Goal: Information Seeking & Learning: Learn about a topic

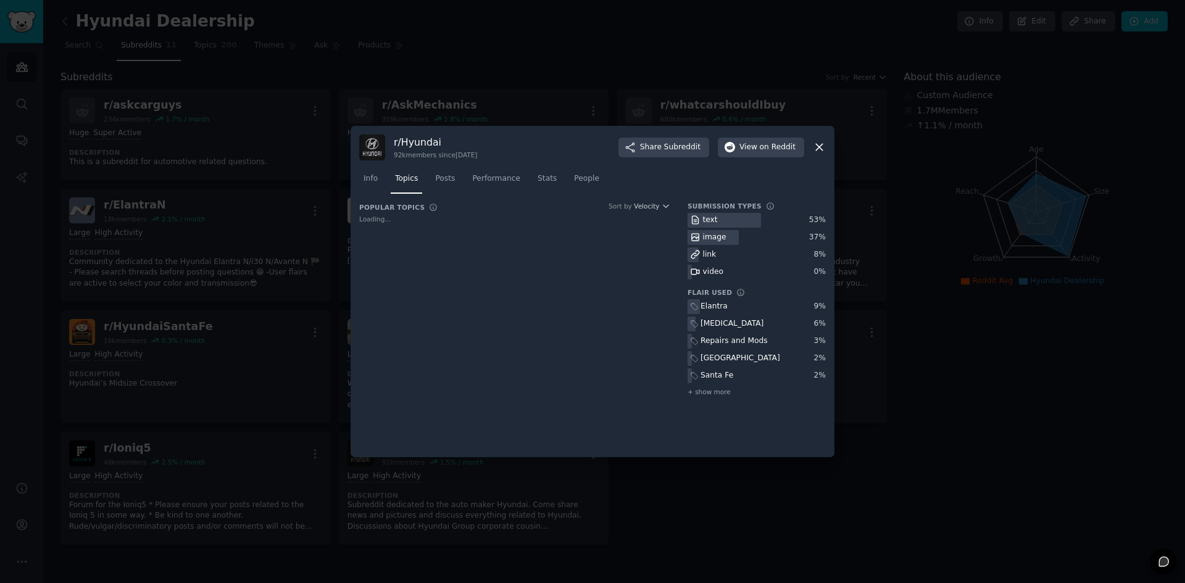
click at [587, 98] on div at bounding box center [592, 291] width 1185 height 583
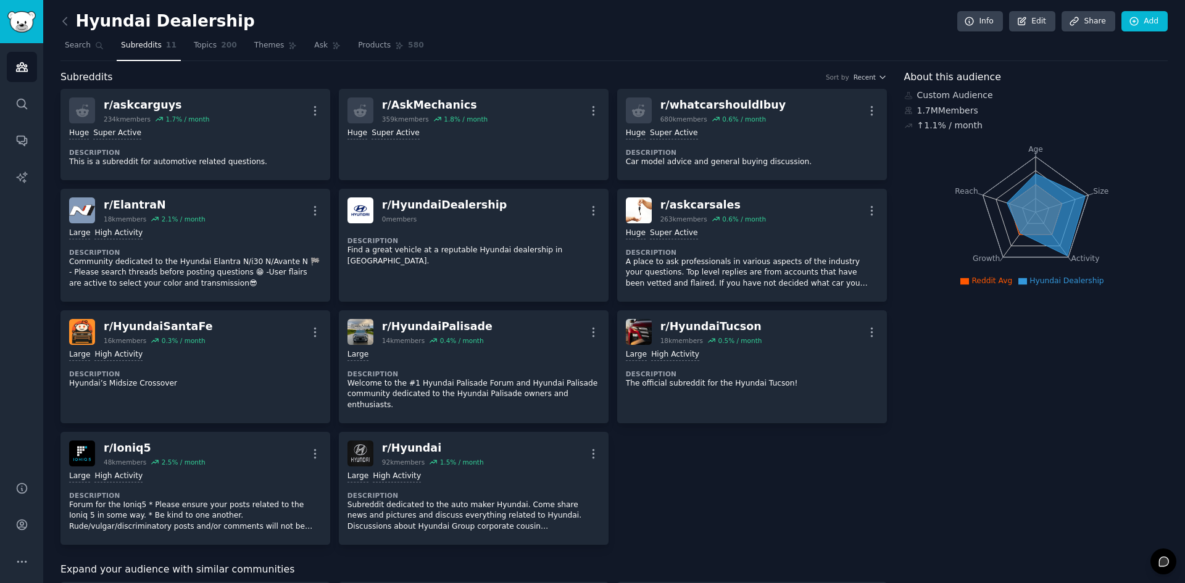
click at [72, 22] on link at bounding box center [68, 22] width 15 height 20
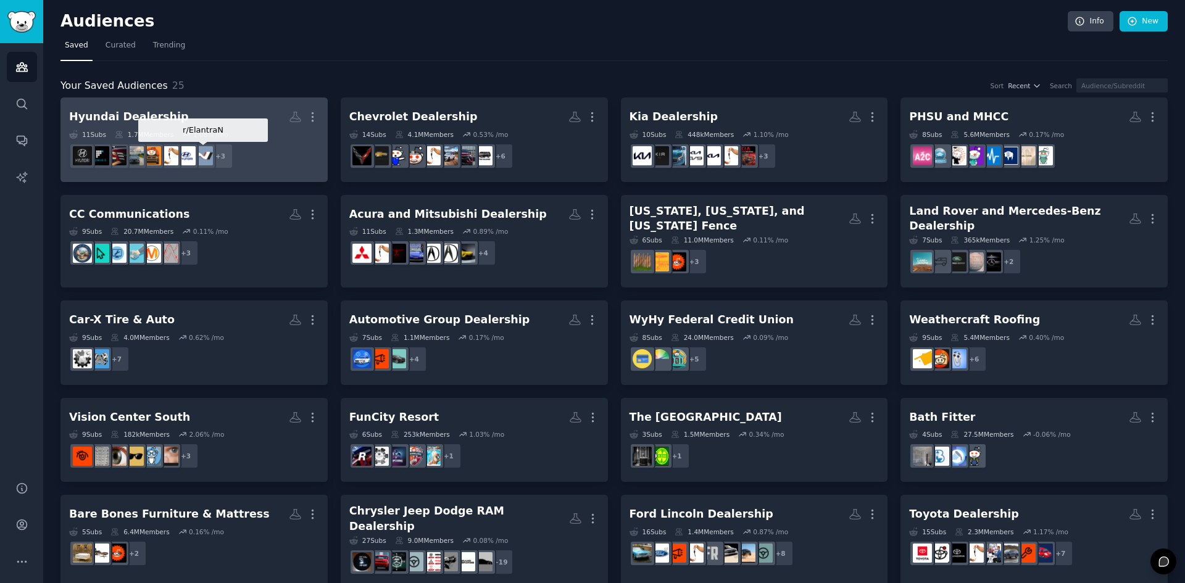
click at [213, 127] on h2 "Hyundai Dealership More" at bounding box center [194, 117] width 250 height 22
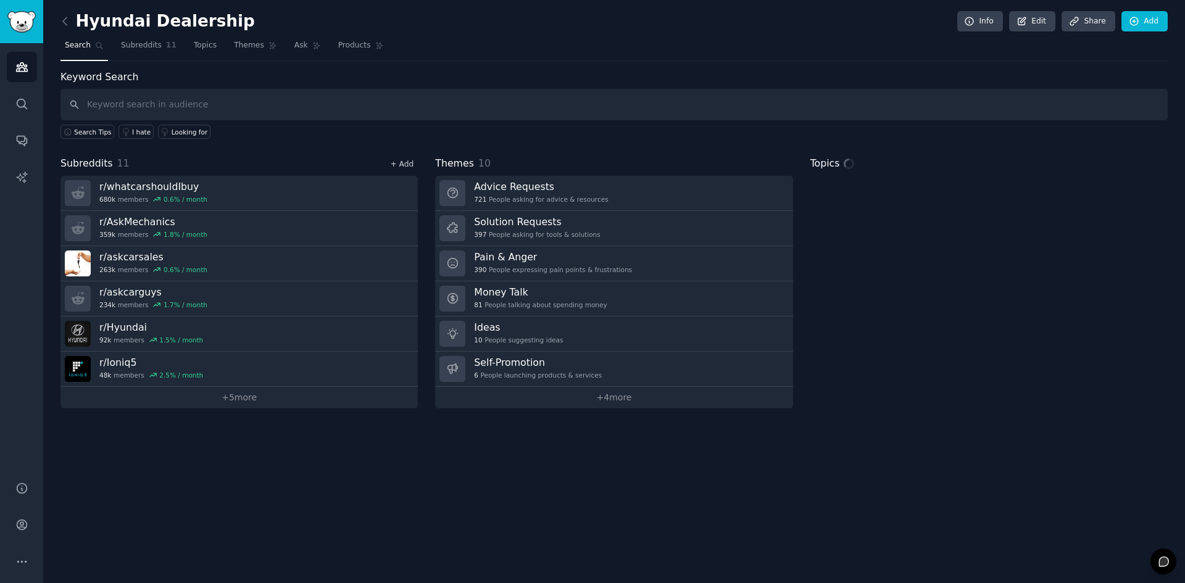
click at [398, 161] on link "+ Add" at bounding box center [401, 164] width 23 height 9
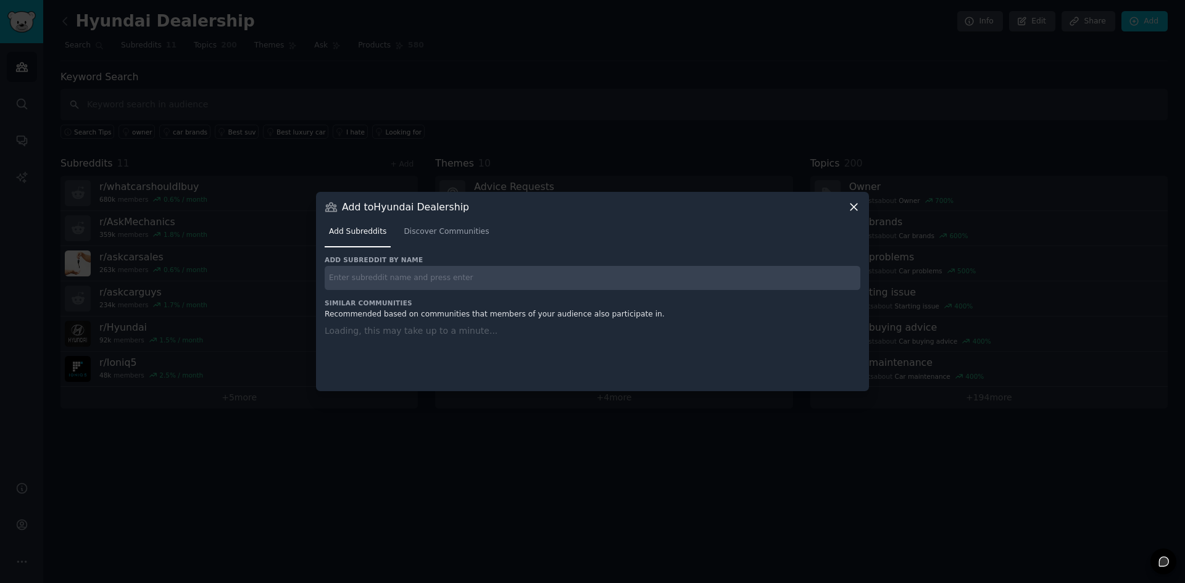
click at [433, 273] on input "text" at bounding box center [593, 278] width 536 height 24
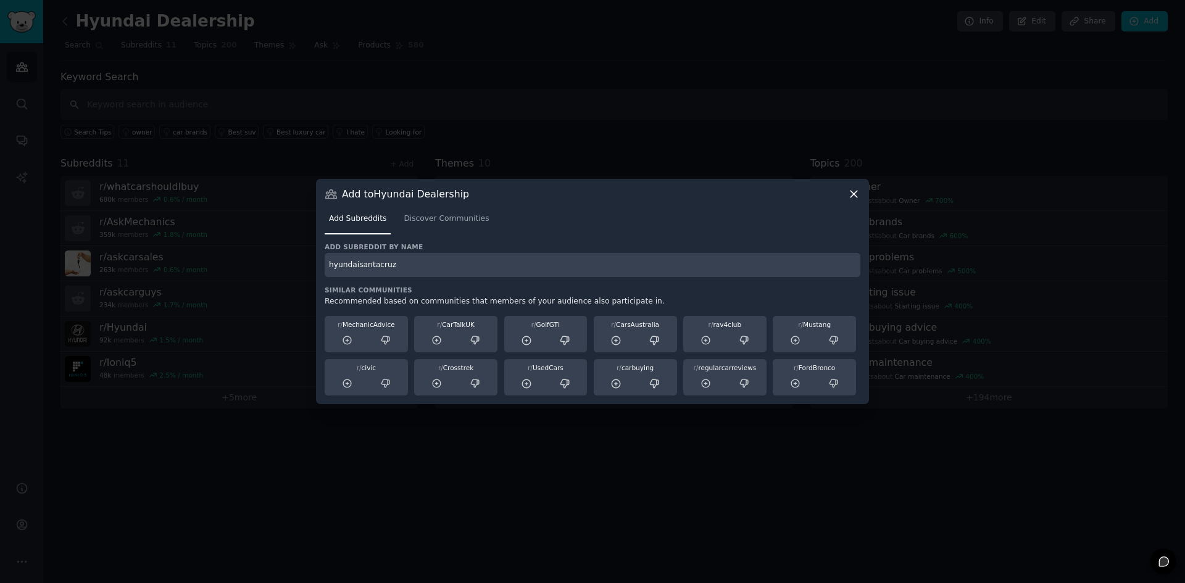
type input "hyundaisantacruz"
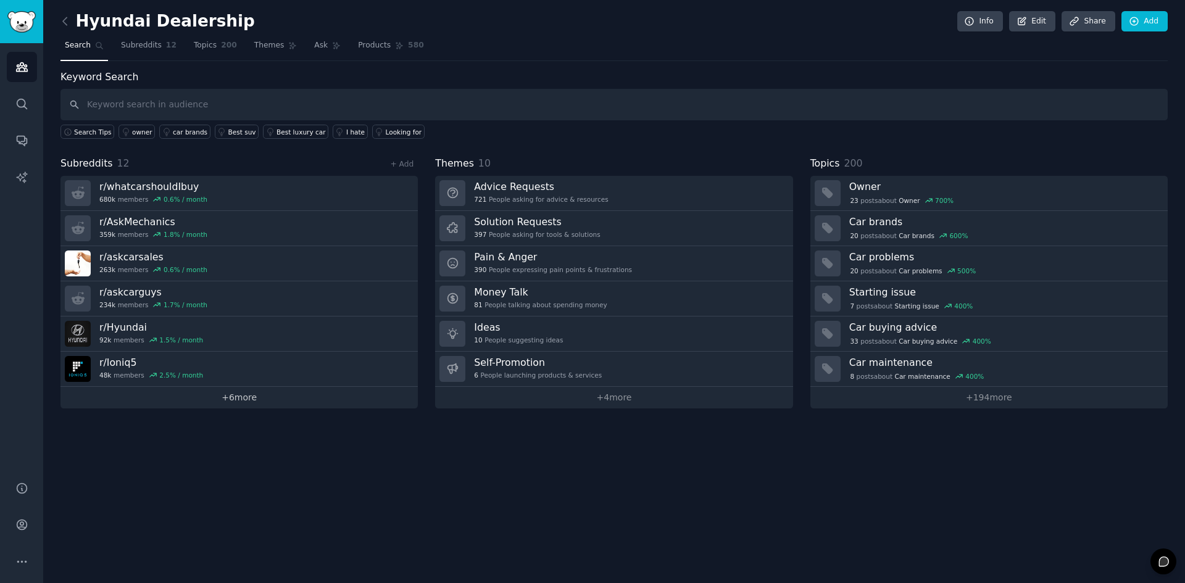
click at [217, 395] on link "+ 6 more" at bounding box center [239, 398] width 357 height 22
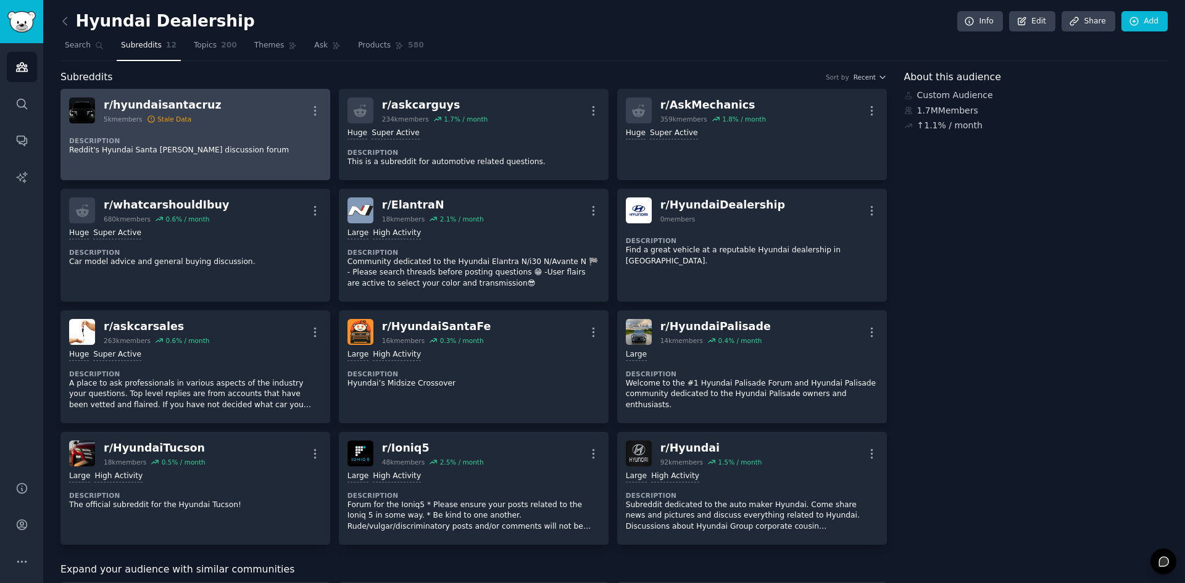
click at [164, 119] on div "Stale Data" at bounding box center [174, 119] width 34 height 9
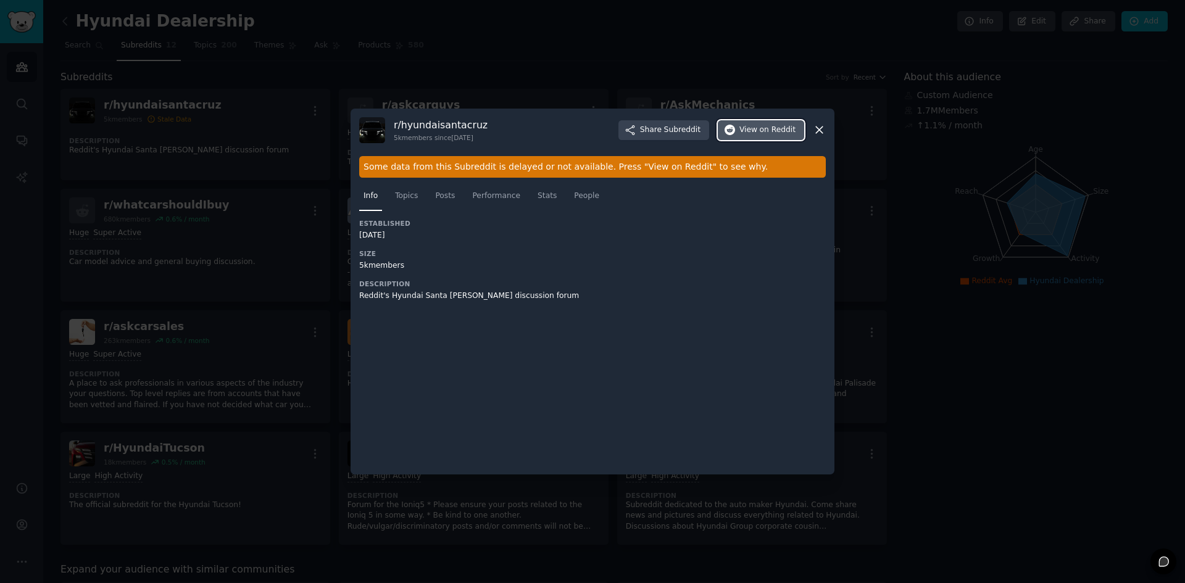
click at [758, 135] on span "View on Reddit" at bounding box center [768, 130] width 56 height 11
click at [440, 193] on span "Posts" at bounding box center [445, 196] width 20 height 11
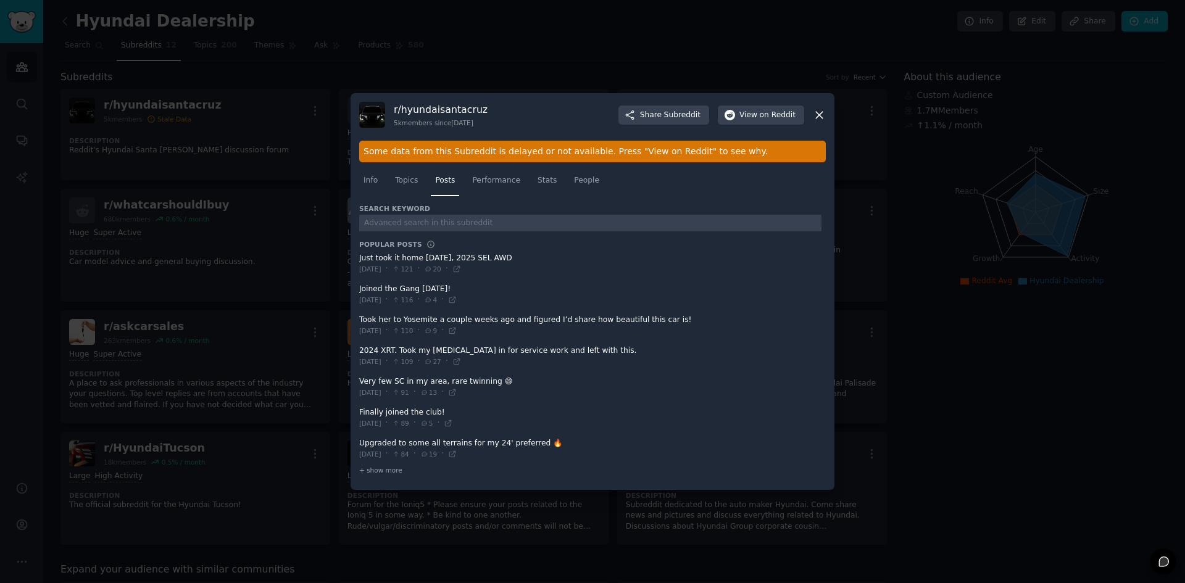
click at [411, 183] on span "Topics" at bounding box center [406, 180] width 23 height 11
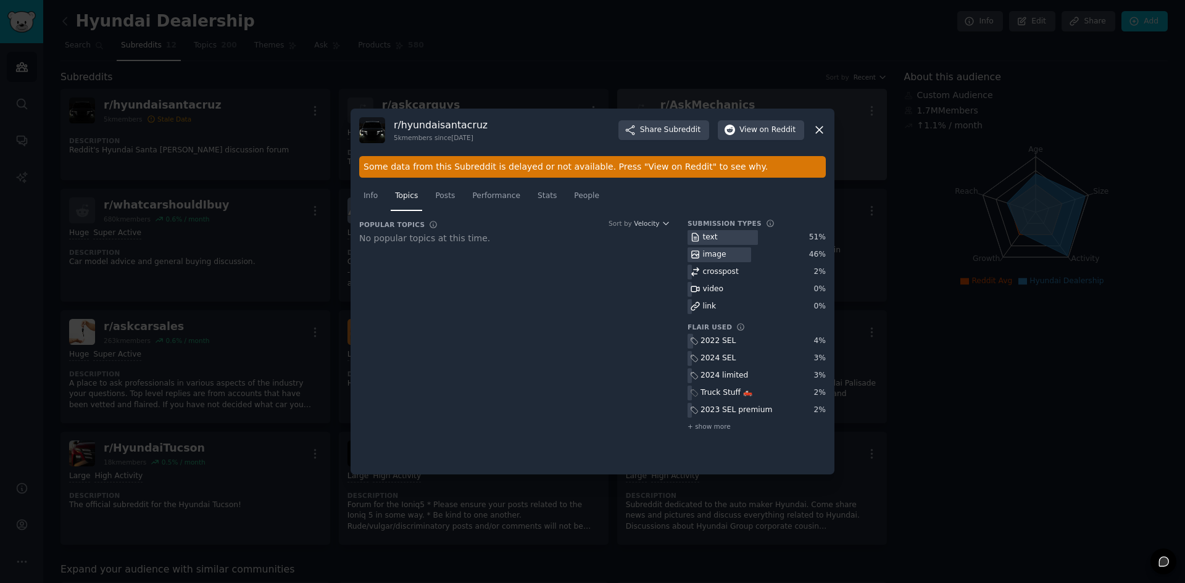
click at [819, 133] on icon at bounding box center [819, 129] width 13 height 13
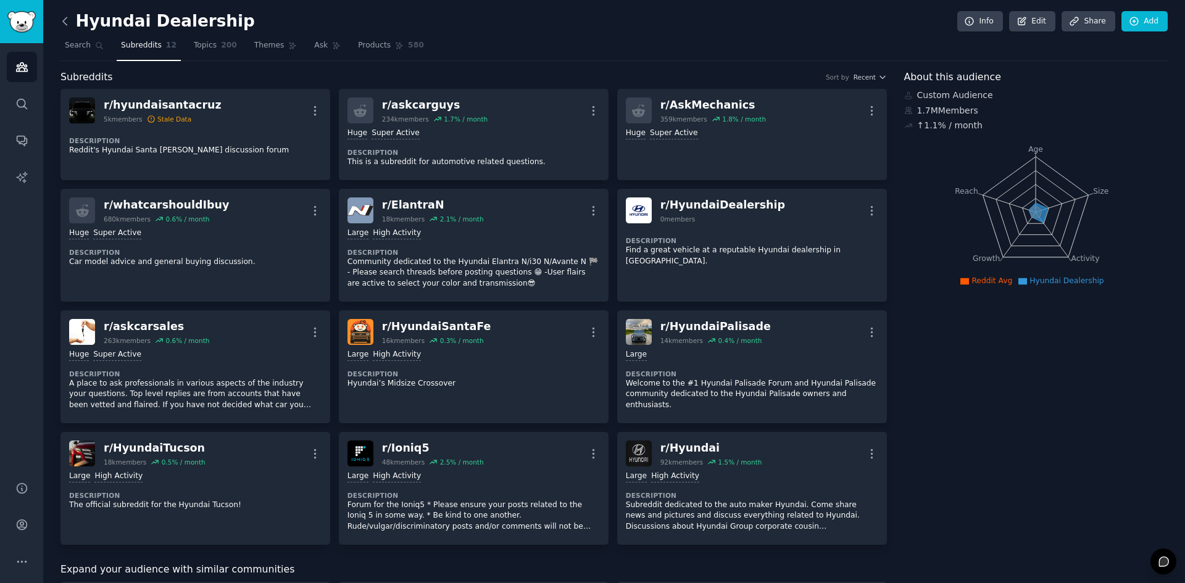
click at [65, 21] on icon at bounding box center [65, 21] width 13 height 13
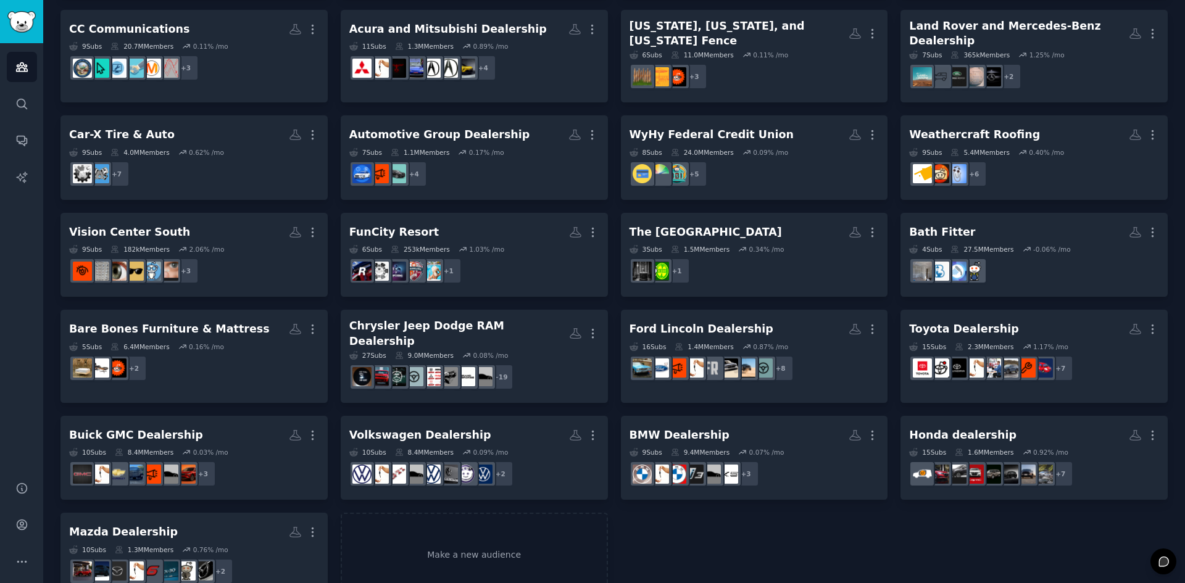
scroll to position [199, 0]
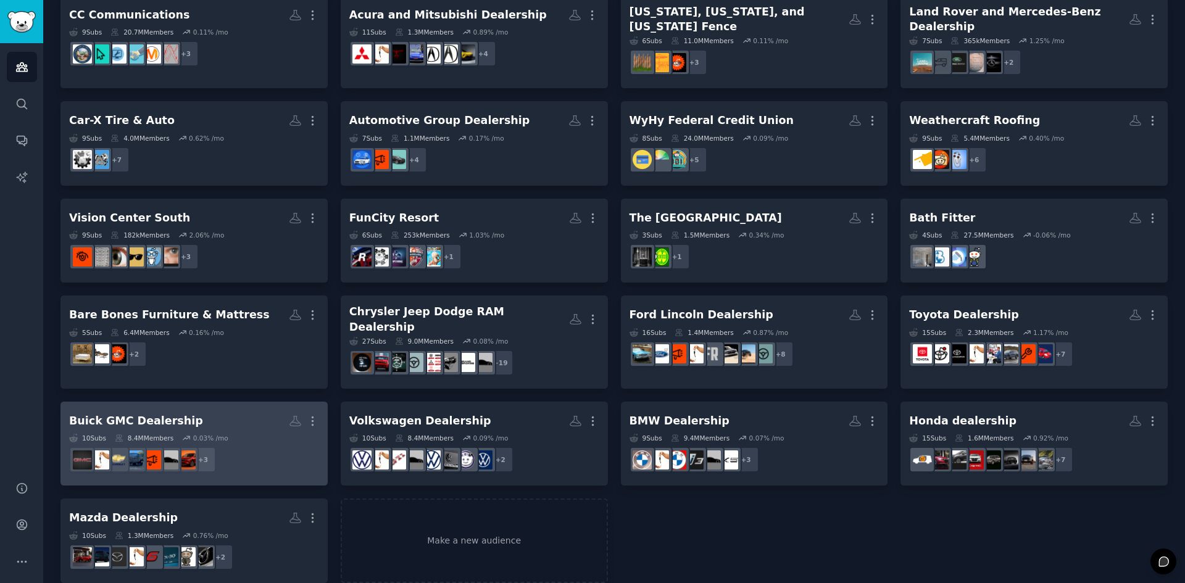
click at [115, 414] on div "Buick GMC Dealership" at bounding box center [136, 421] width 134 height 15
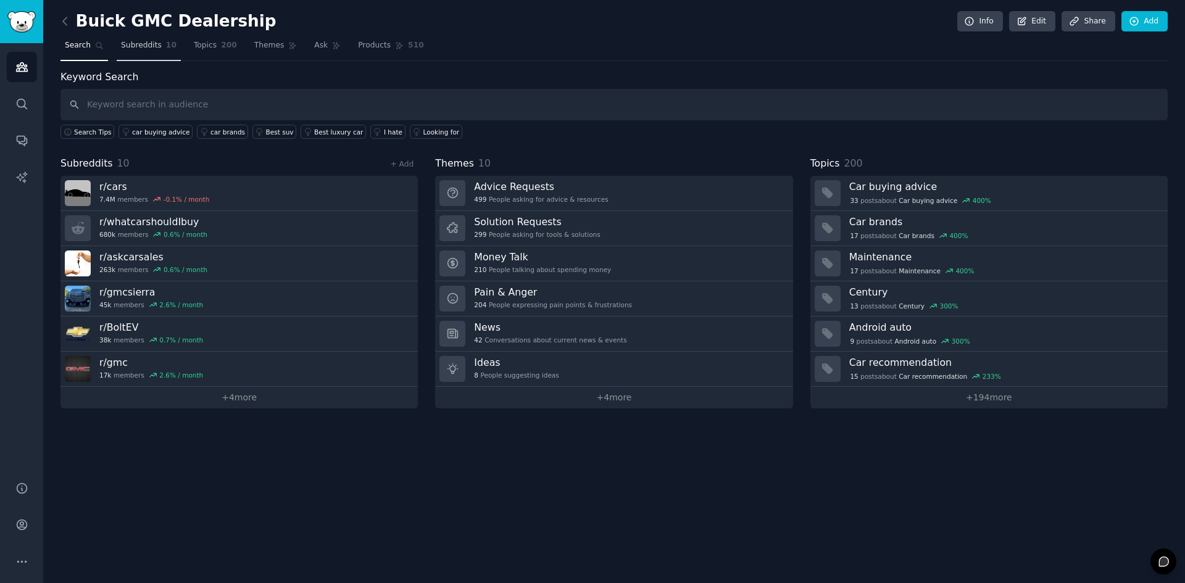
click at [138, 46] on span "Subreddits" at bounding box center [141, 45] width 41 height 11
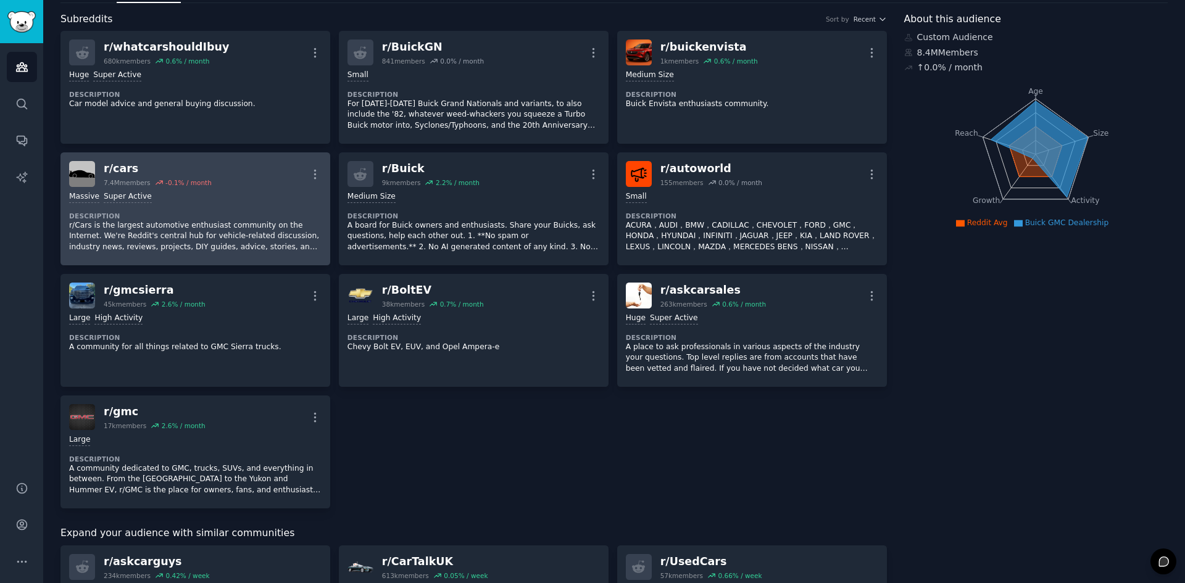
scroll to position [62, 0]
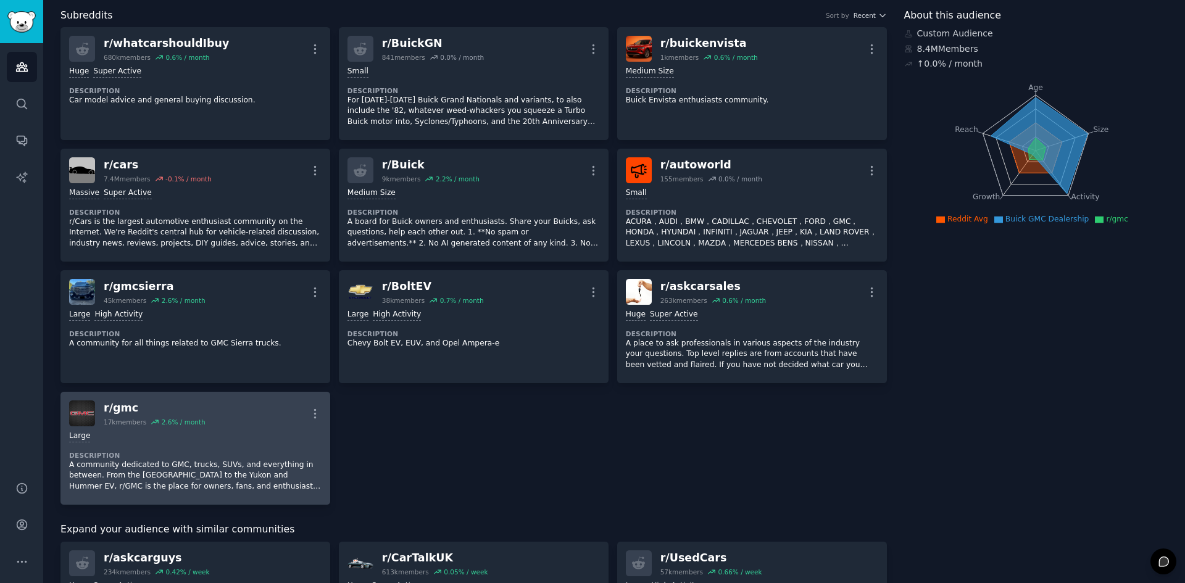
click at [204, 402] on div "r/ gmc 17k members 2.6 % / month More" at bounding box center [195, 414] width 253 height 26
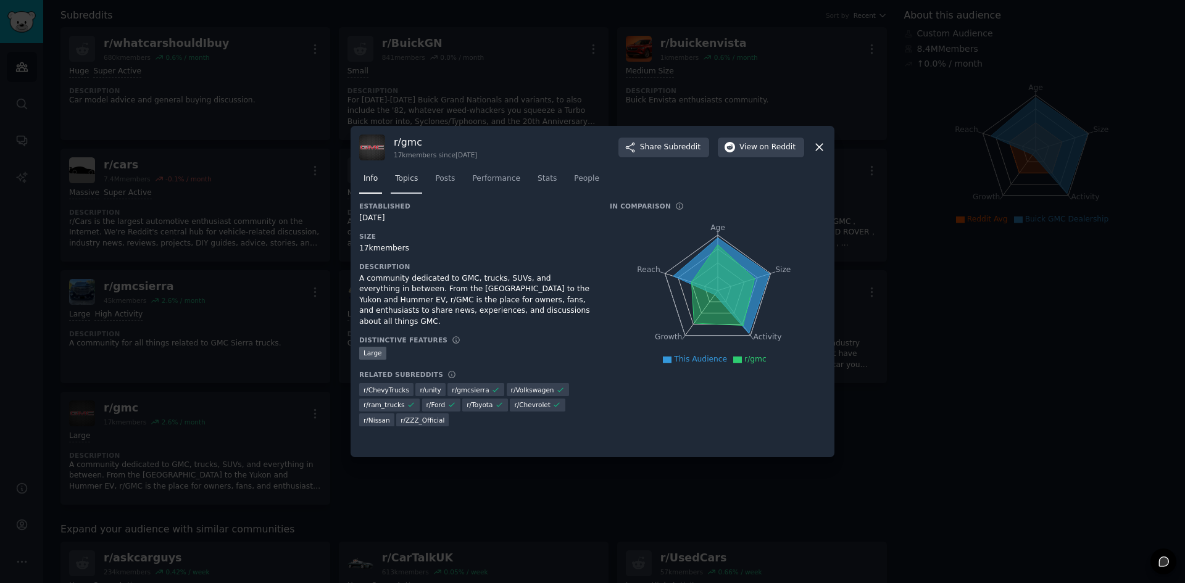
click at [409, 180] on span "Topics" at bounding box center [406, 178] width 23 height 11
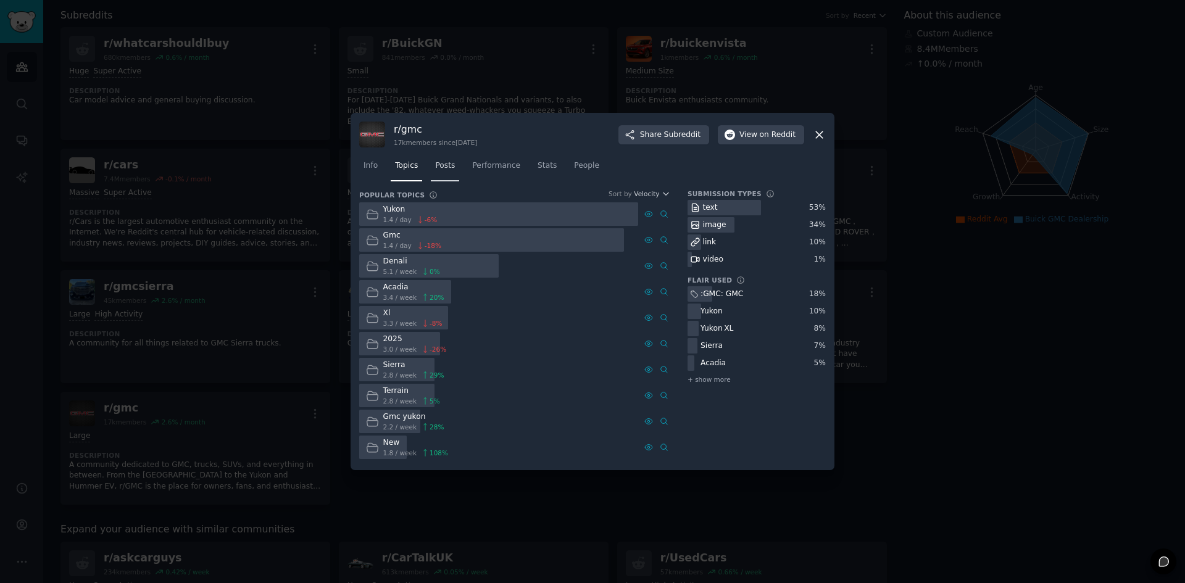
click at [442, 167] on span "Posts" at bounding box center [445, 166] width 20 height 11
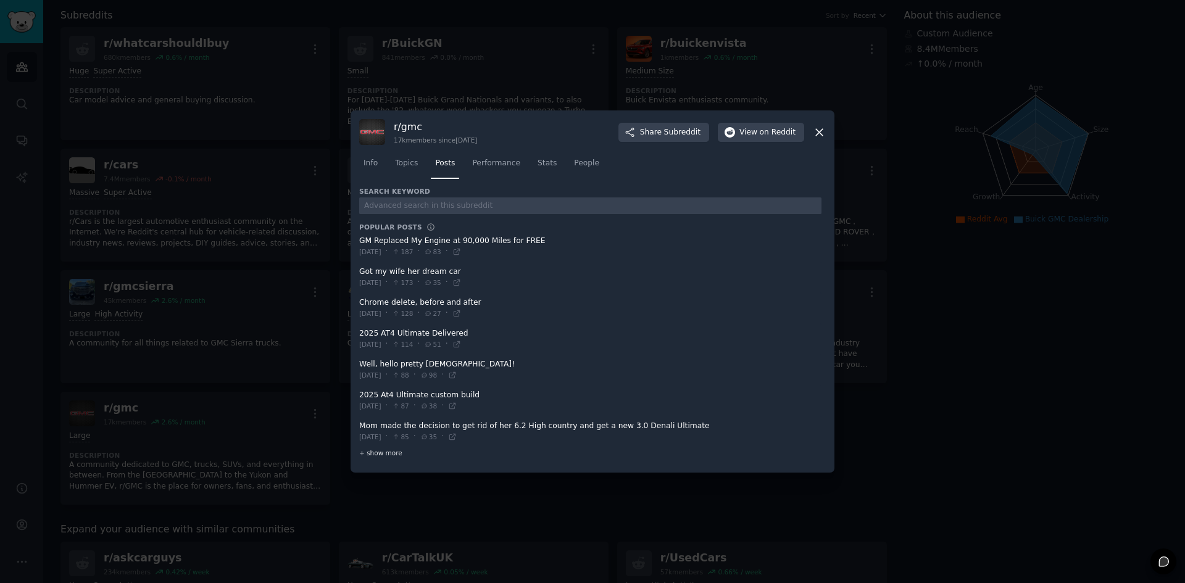
click at [395, 449] on span "+ show more" at bounding box center [380, 453] width 43 height 9
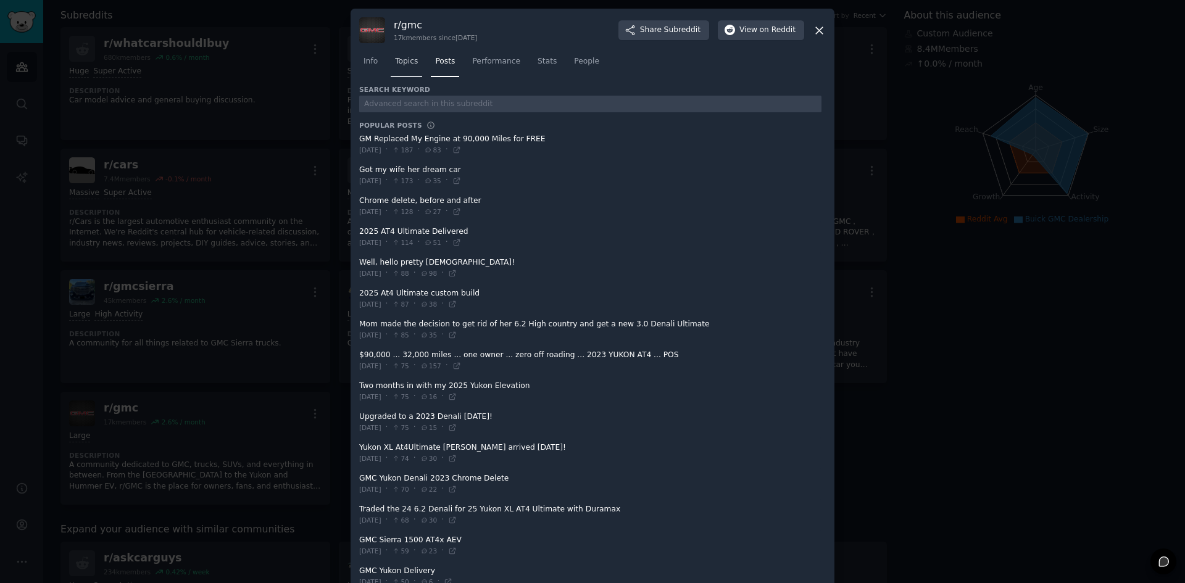
click at [404, 64] on span "Topics" at bounding box center [406, 61] width 23 height 11
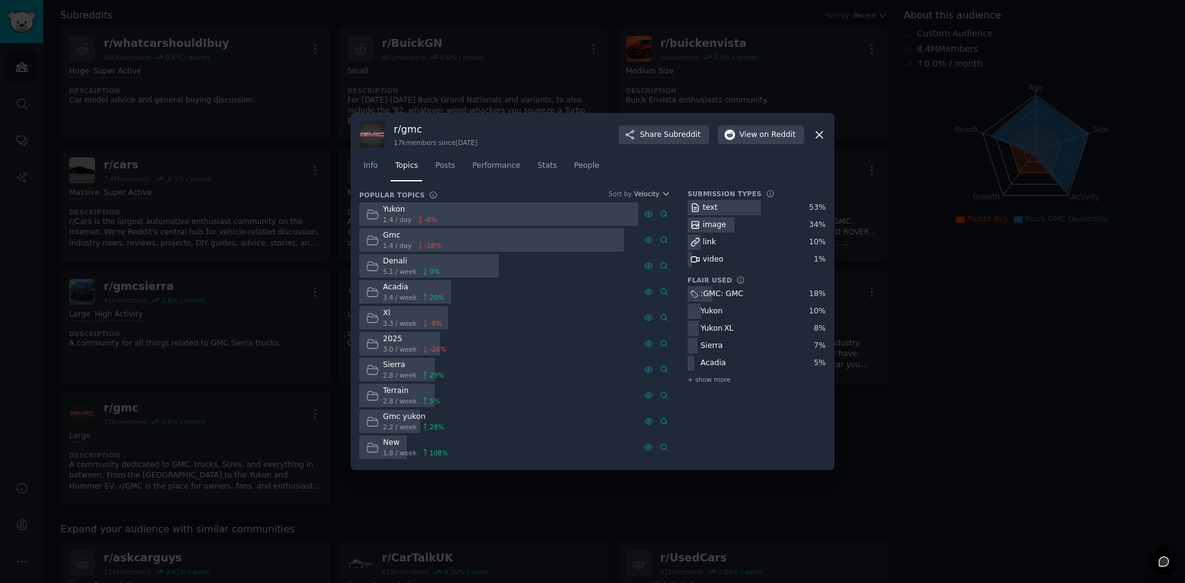
click at [367, 217] on icon at bounding box center [372, 214] width 11 height 9
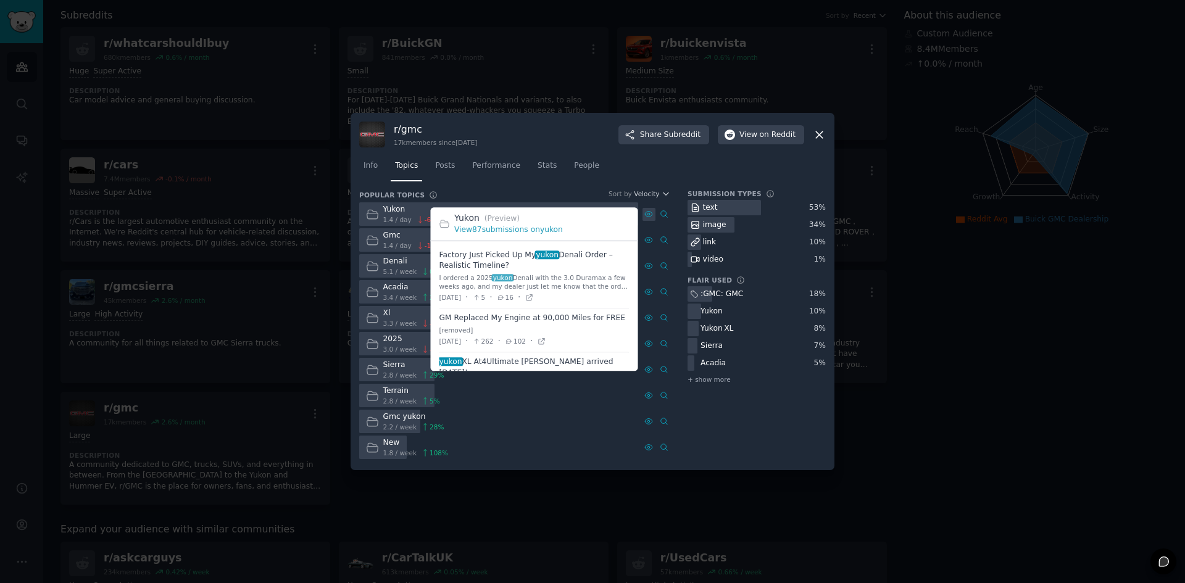
click at [651, 219] on div at bounding box center [649, 214] width 13 height 13
click at [524, 228] on link "View 87 submissions on yukon" at bounding box center [508, 230] width 109 height 9
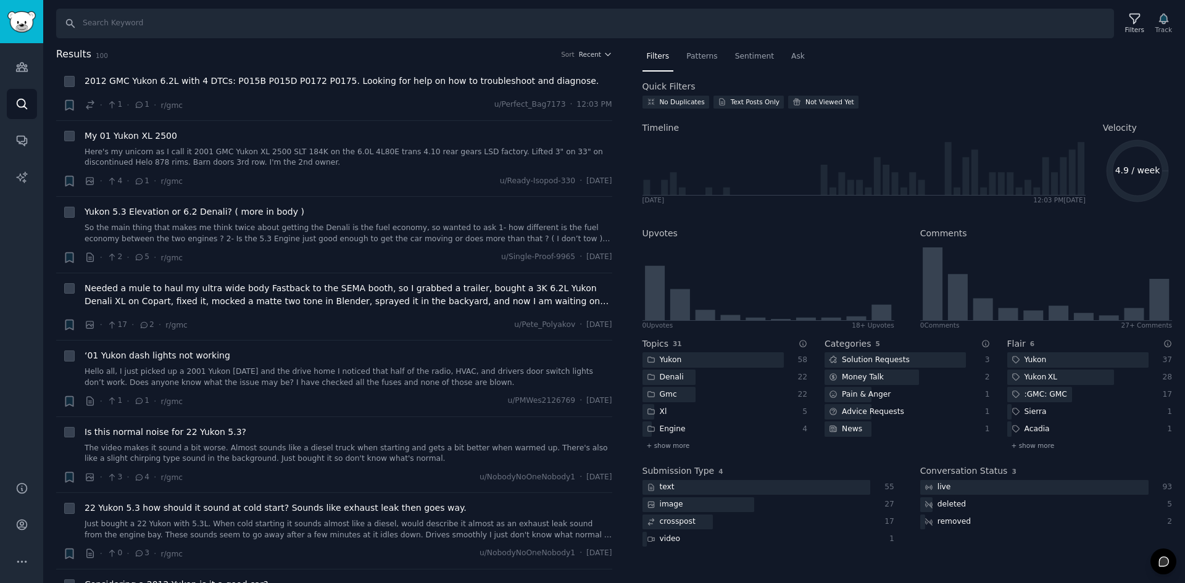
click at [1102, 461] on div "Conversation Status 3 live 93 deleted 5 removed 2" at bounding box center [1047, 502] width 252 height 93
click at [139, 158] on link "Here's my unicorn as I call it 2001 GMC Yukon XL 2500 SLT 184K on the 6.0L 4L80…" at bounding box center [349, 158] width 528 height 22
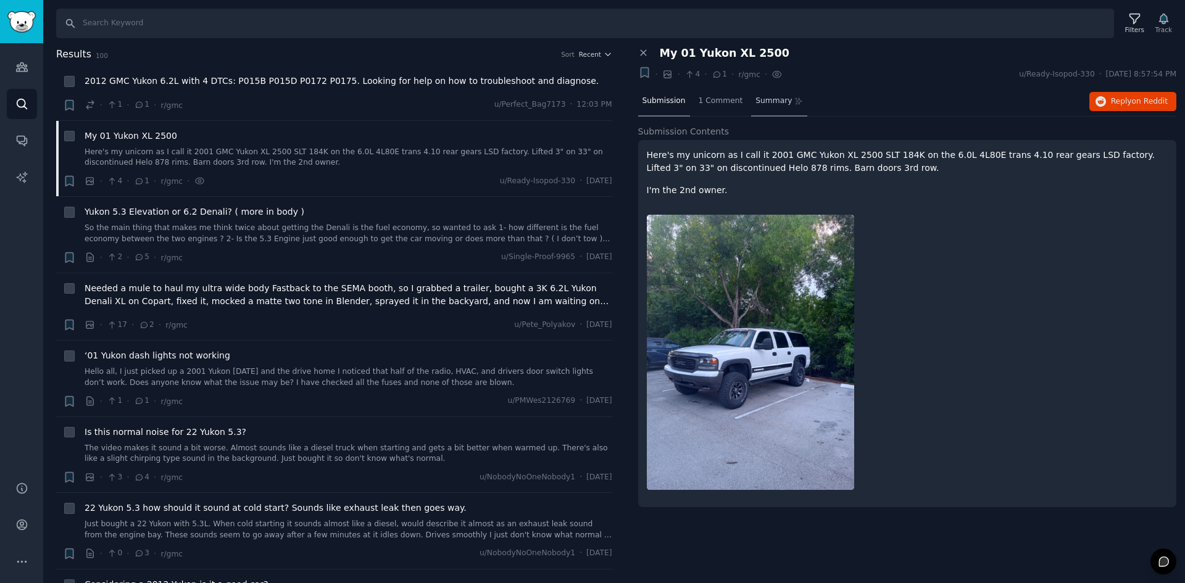
click at [759, 104] on span "Summary" at bounding box center [774, 101] width 36 height 11
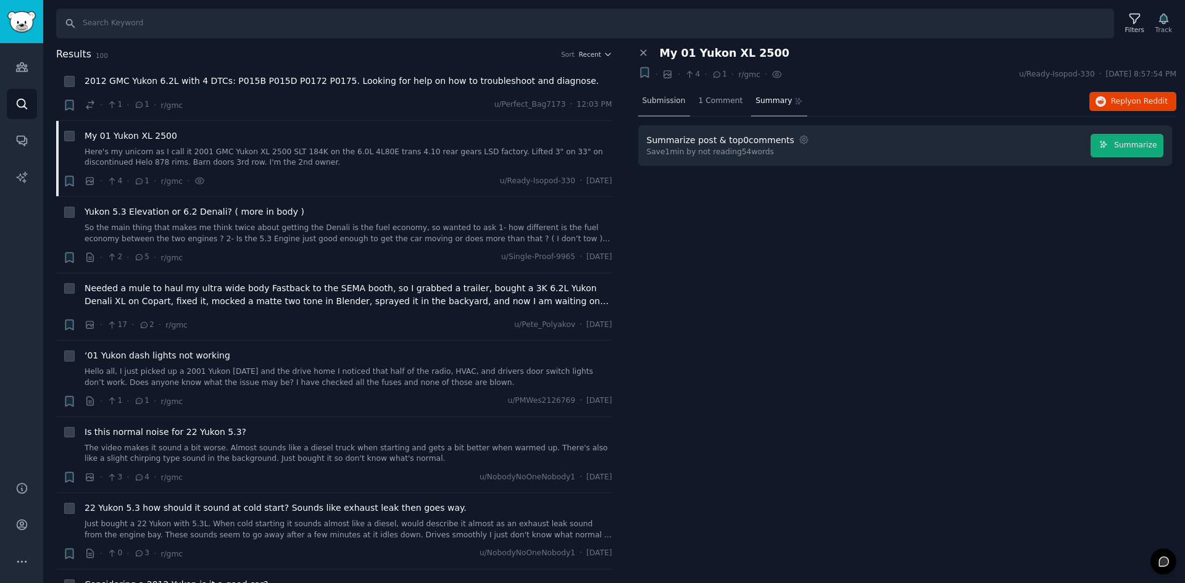
click at [670, 113] on div "Submission" at bounding box center [664, 102] width 52 height 30
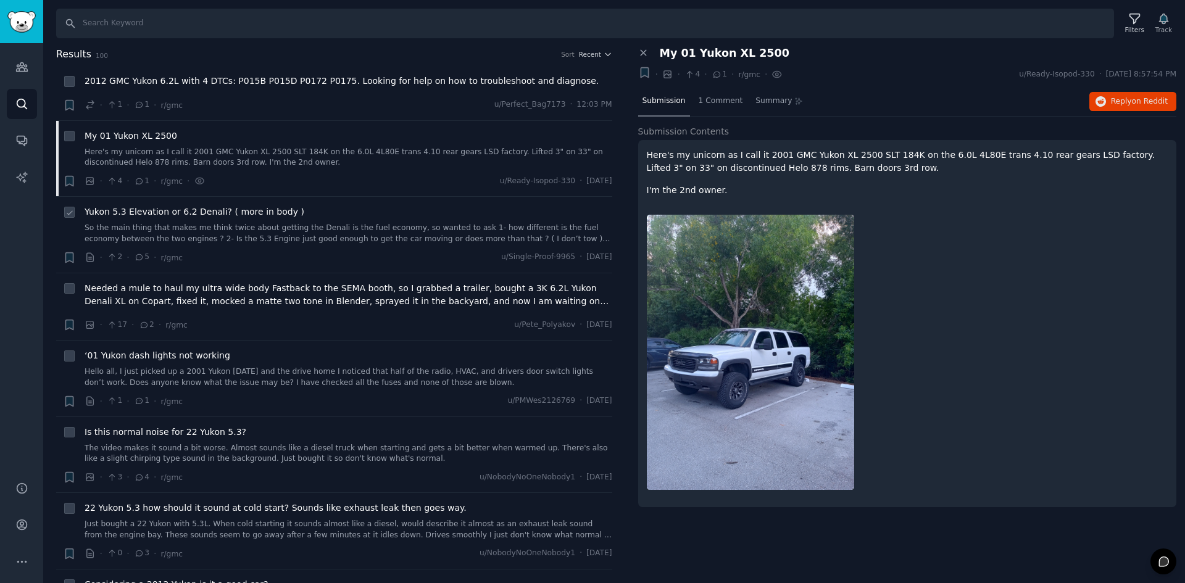
click at [203, 235] on link "So the main thing that makes me think twice about getting the Denali is the fue…" at bounding box center [349, 234] width 528 height 22
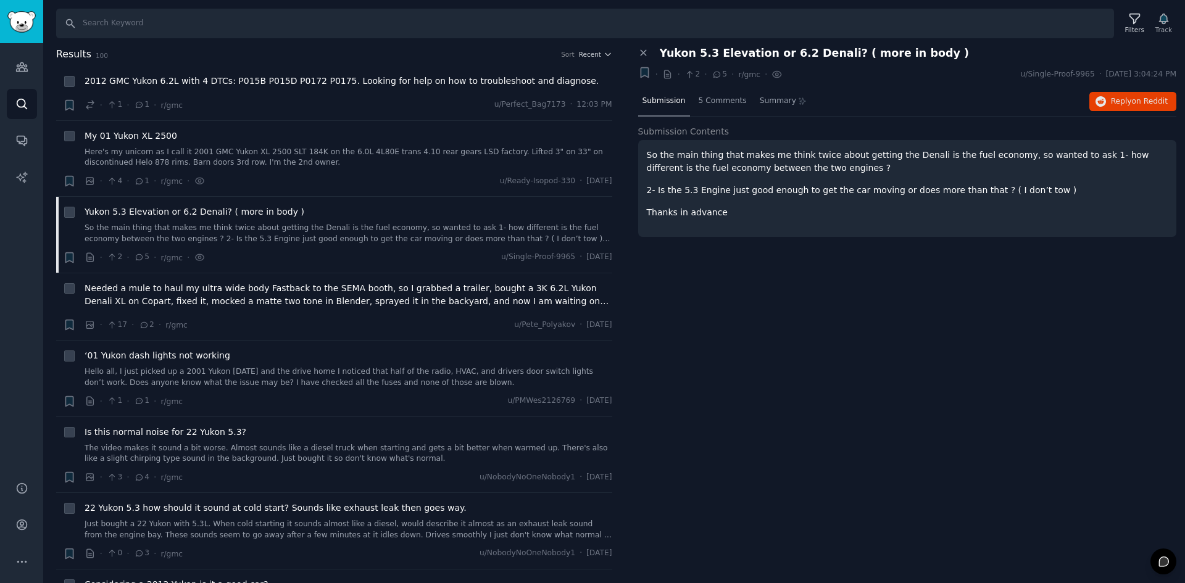
click at [733, 56] on span "Yukon 5.3 Elevation or 6.2 Denali? ( more in body )" at bounding box center [814, 53] width 309 height 13
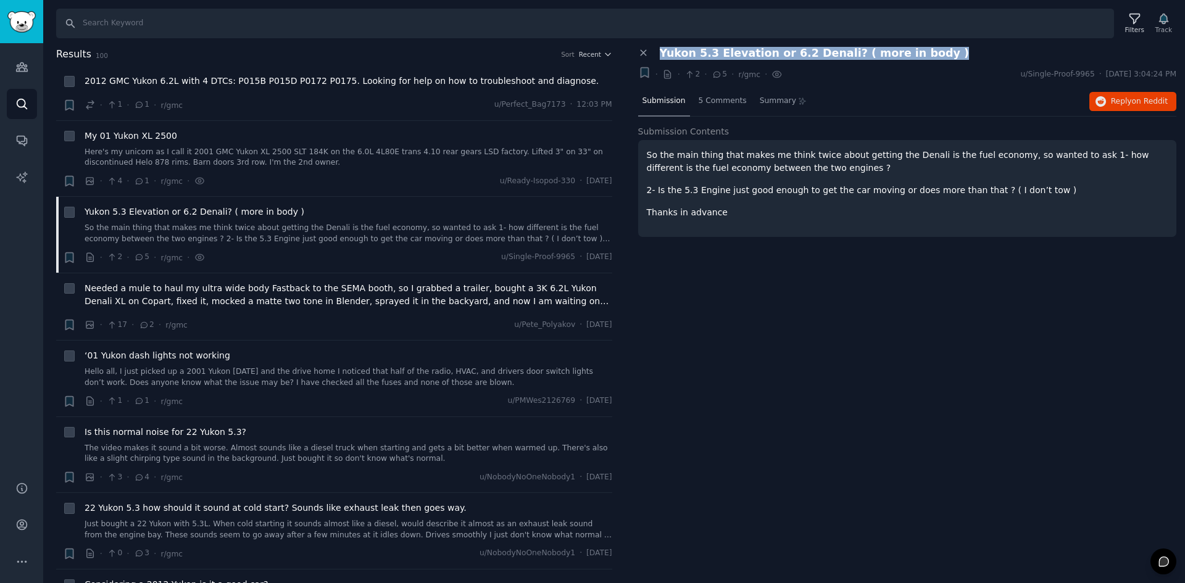
click at [733, 56] on span "Yukon 5.3 Elevation or 6.2 Denali? ( more in body )" at bounding box center [814, 53] width 309 height 13
copy div "Yukon 5.3 Elevation or 6.2 Denali? ( more in body ) +"
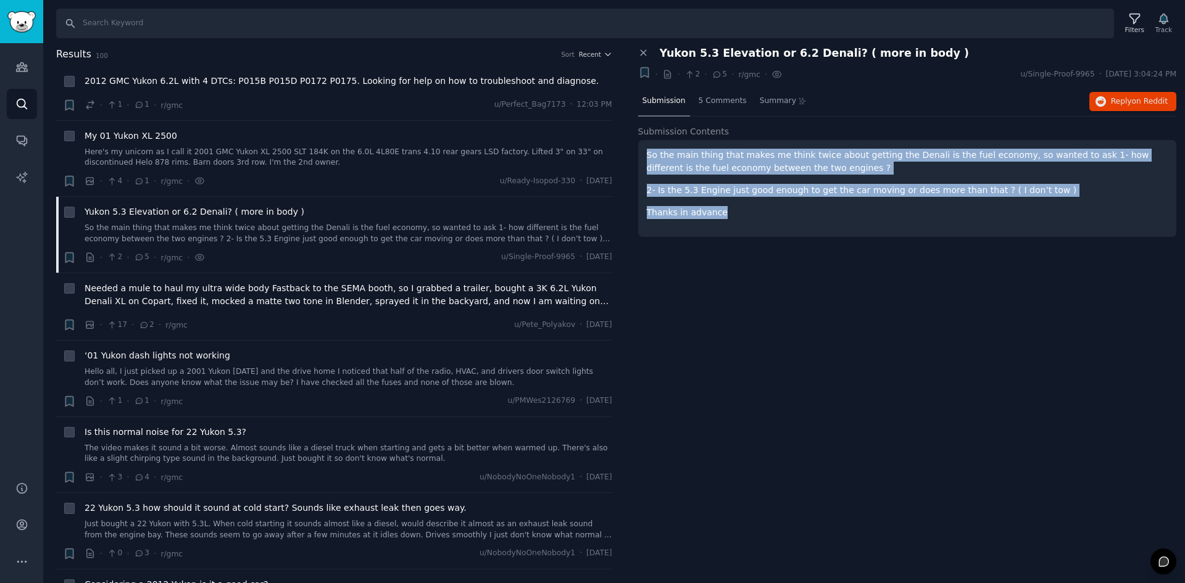
drag, startPoint x: 645, startPoint y: 156, endPoint x: 718, endPoint y: 214, distance: 93.1
click at [718, 214] on div "So the main thing that makes me think twice about getting the Denali is the fue…" at bounding box center [907, 188] width 539 height 97
copy div "So the main thing that makes me think twice about getting the Denali is the fue…"
click at [1162, 105] on span "on Reddit" at bounding box center [1150, 101] width 36 height 9
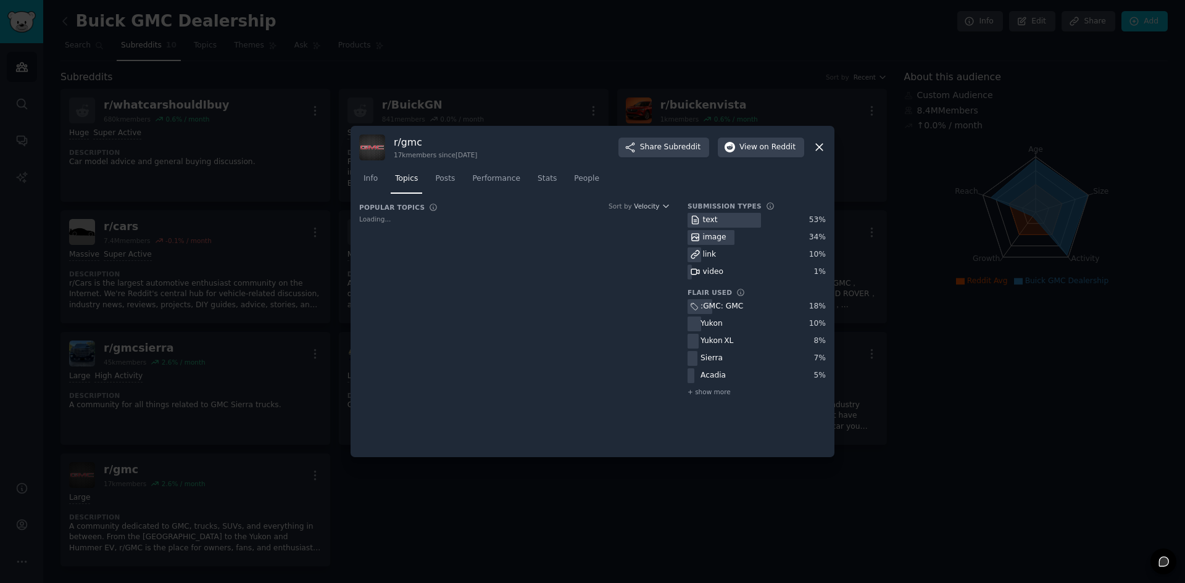
click at [417, 482] on div at bounding box center [592, 291] width 1185 height 583
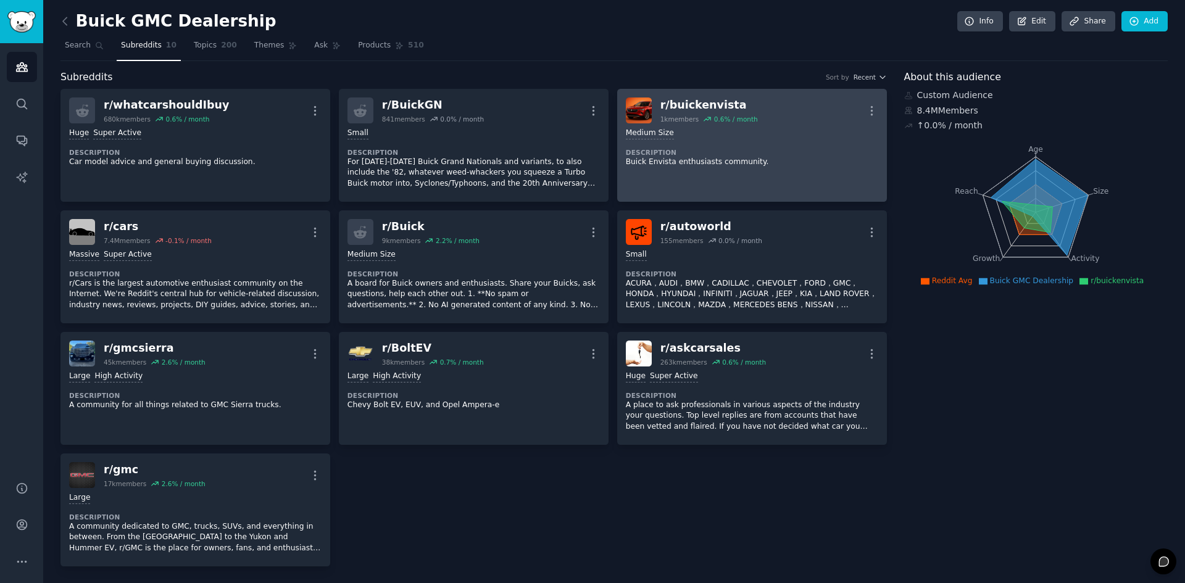
click at [740, 148] on dt "Description" at bounding box center [752, 152] width 253 height 9
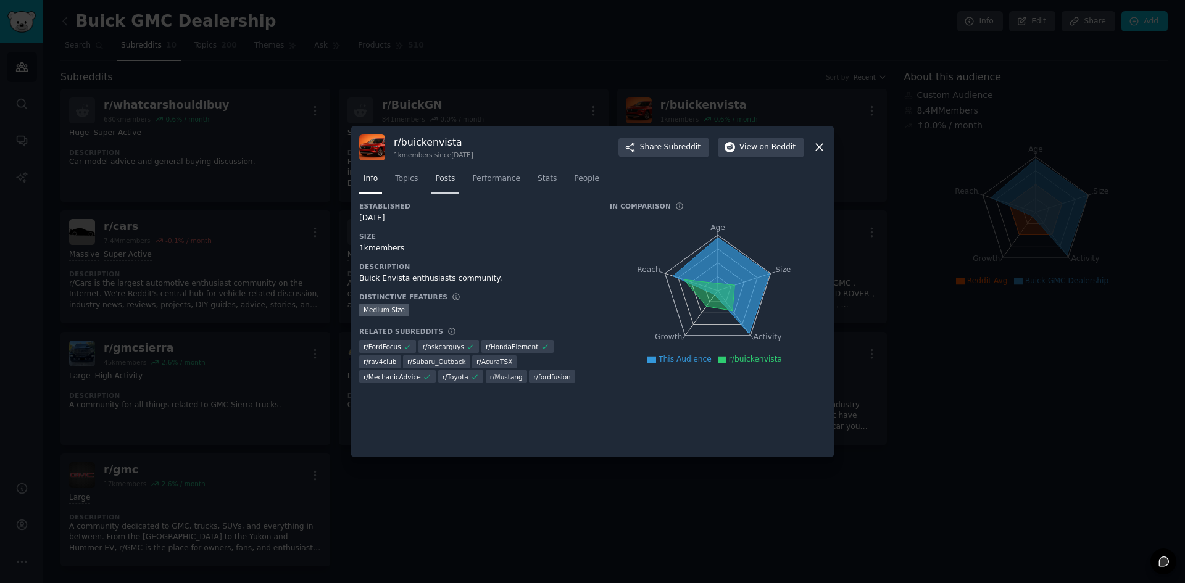
click at [435, 173] on span "Posts" at bounding box center [445, 178] width 20 height 11
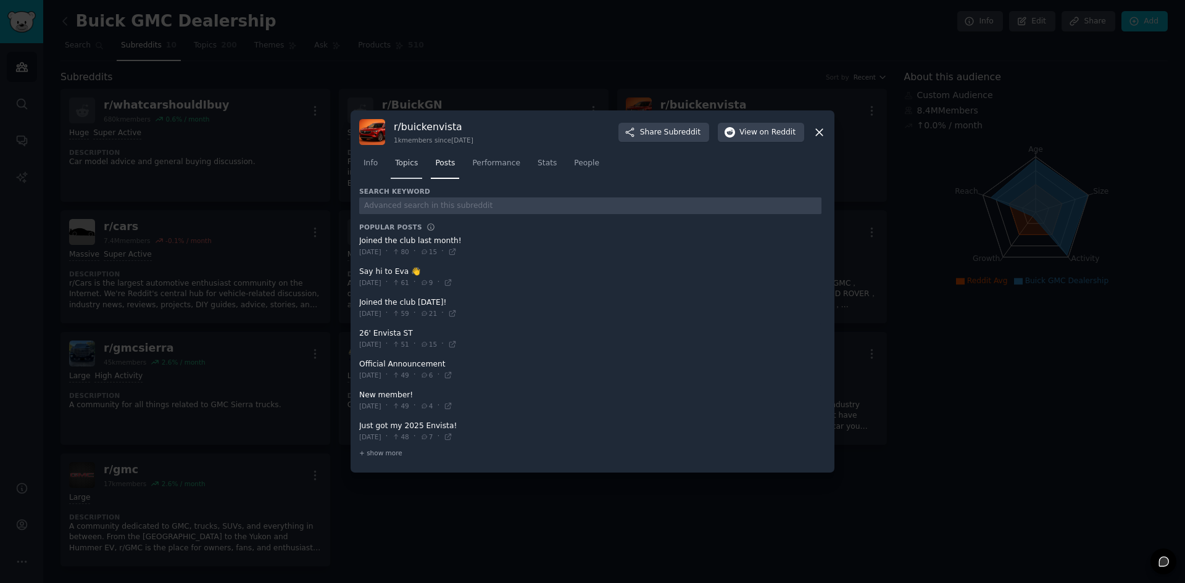
click at [409, 163] on span "Topics" at bounding box center [406, 163] width 23 height 11
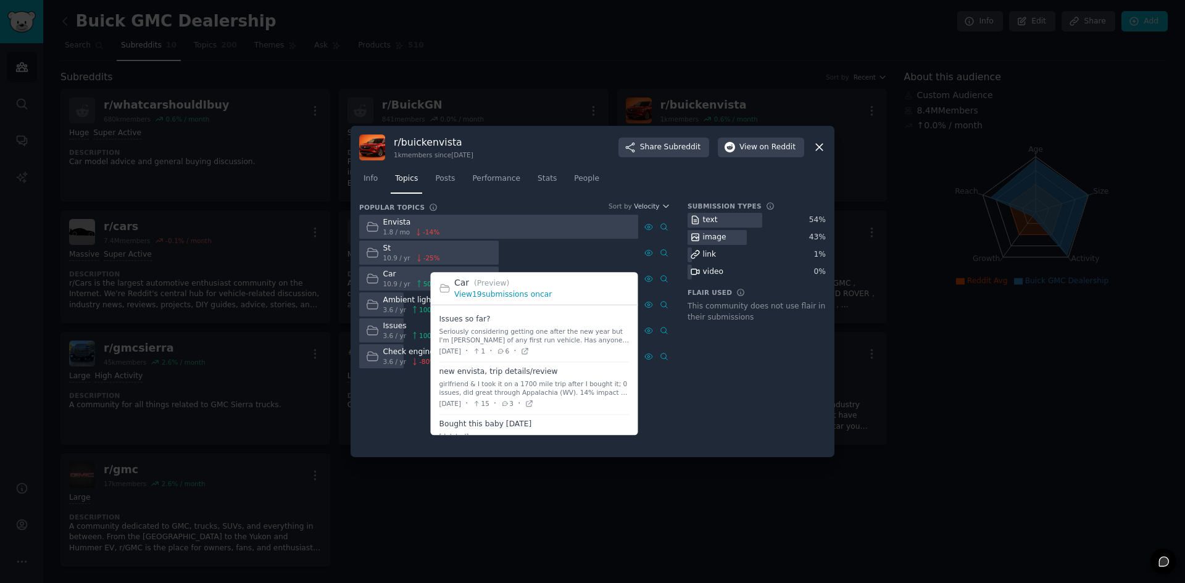
click at [498, 298] on link "View 19 submissions on car" at bounding box center [503, 294] width 98 height 9
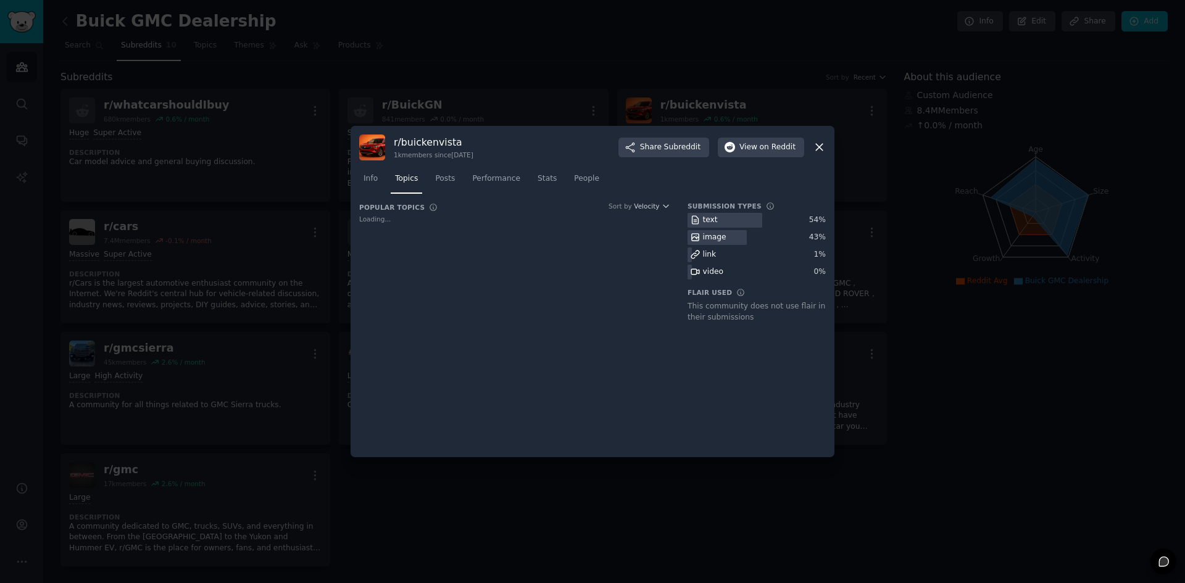
click at [469, 553] on div at bounding box center [592, 291] width 1185 height 583
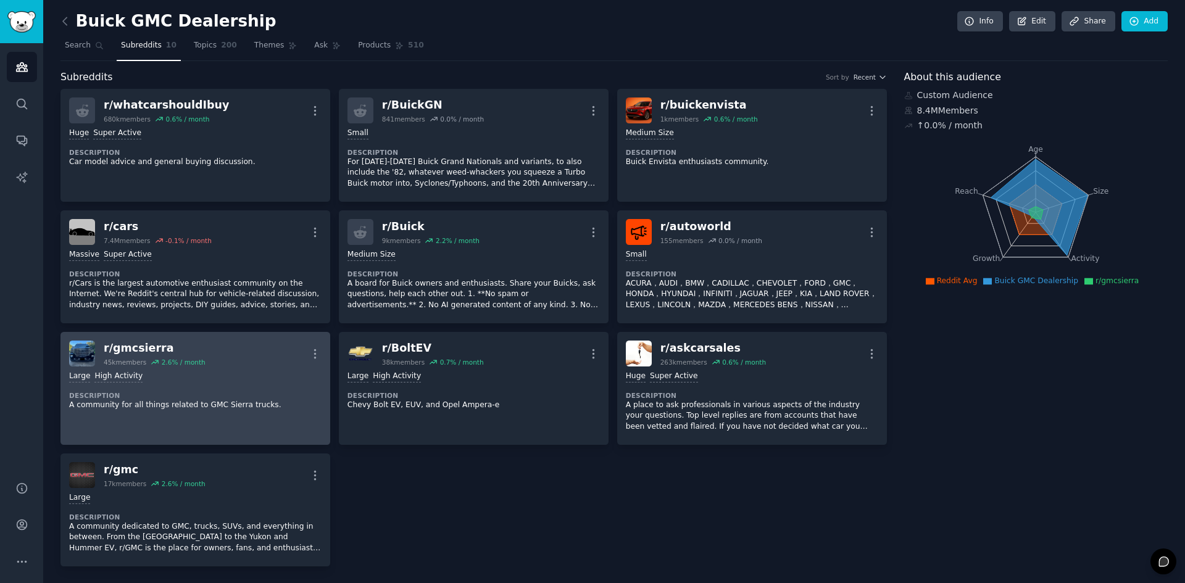
click at [262, 392] on dt "Description" at bounding box center [195, 395] width 253 height 9
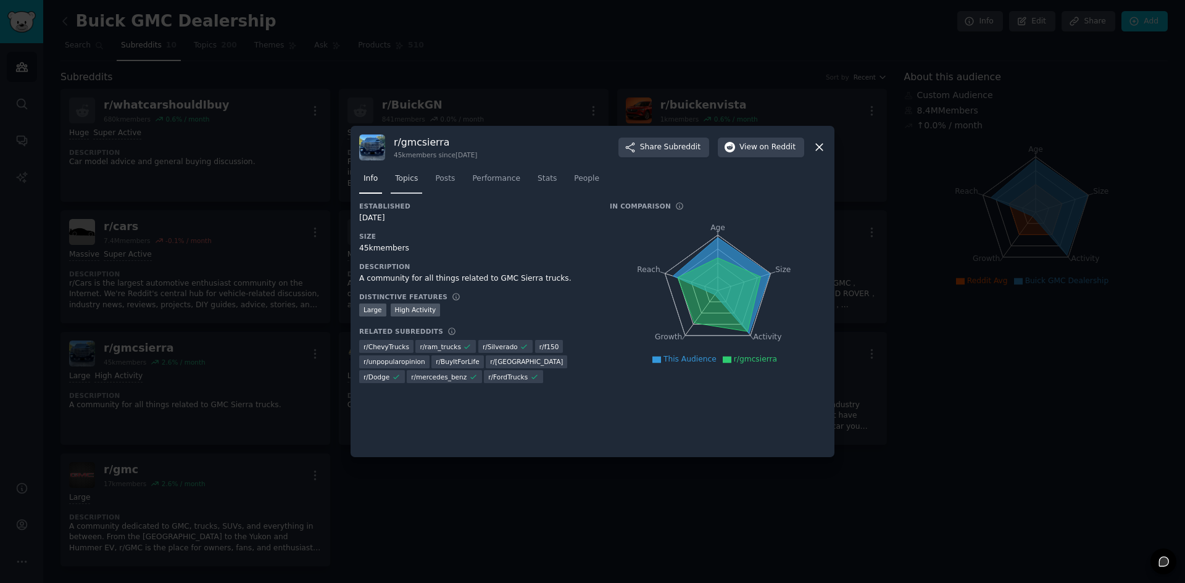
click at [412, 177] on span "Topics" at bounding box center [406, 178] width 23 height 11
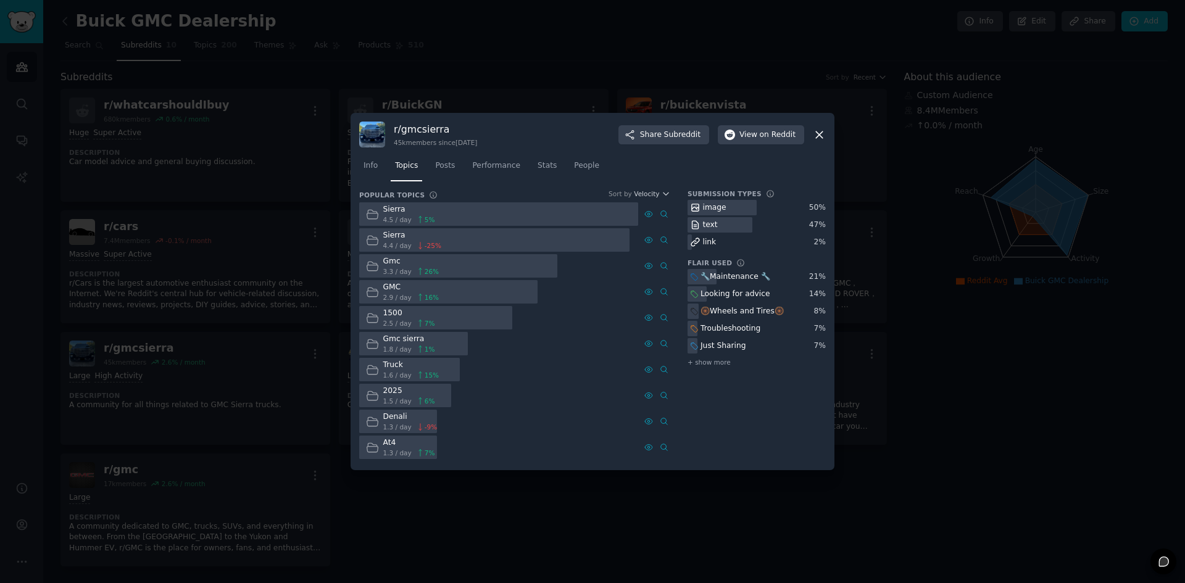
click at [376, 218] on icon at bounding box center [372, 214] width 13 height 13
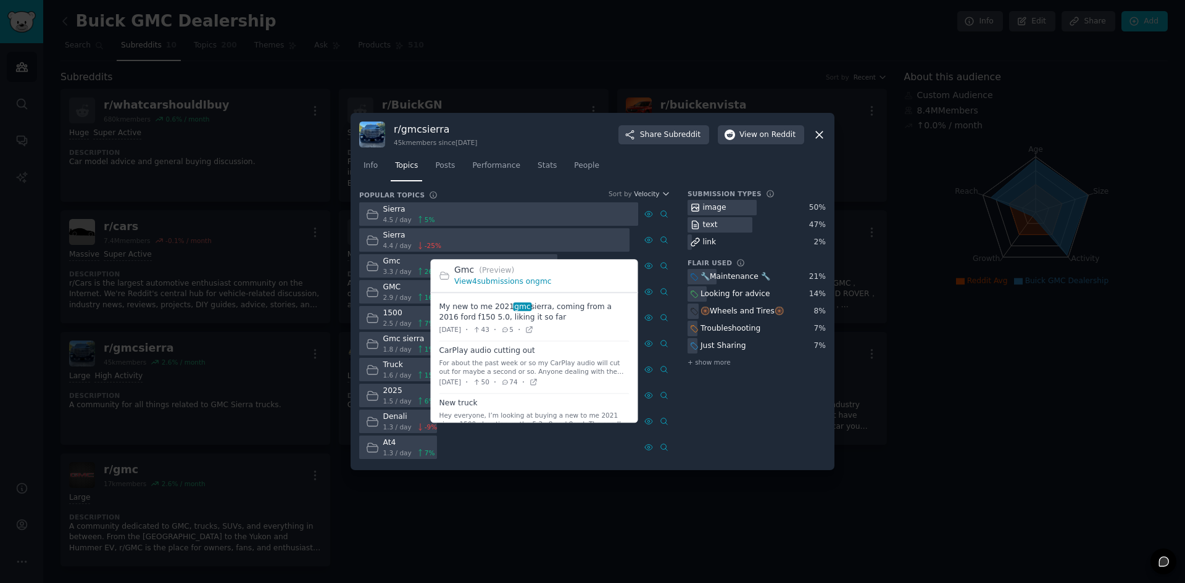
click at [519, 280] on link "View 4 submissions on gmc" at bounding box center [503, 282] width 98 height 9
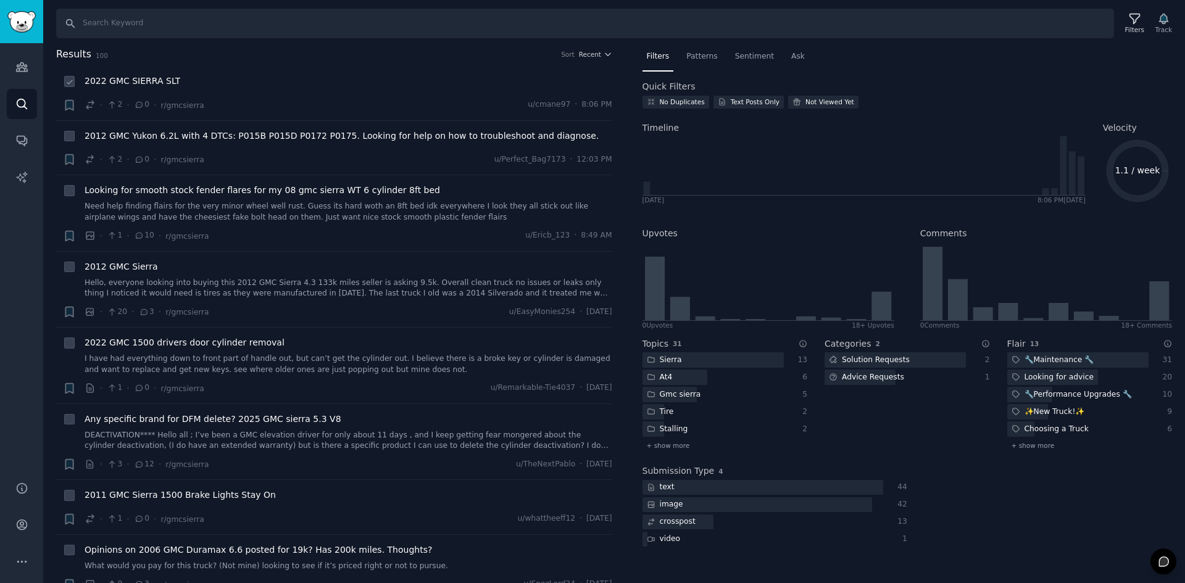
click at [131, 80] on span "2022 GMC SIERRA SLT" at bounding box center [133, 81] width 96 height 13
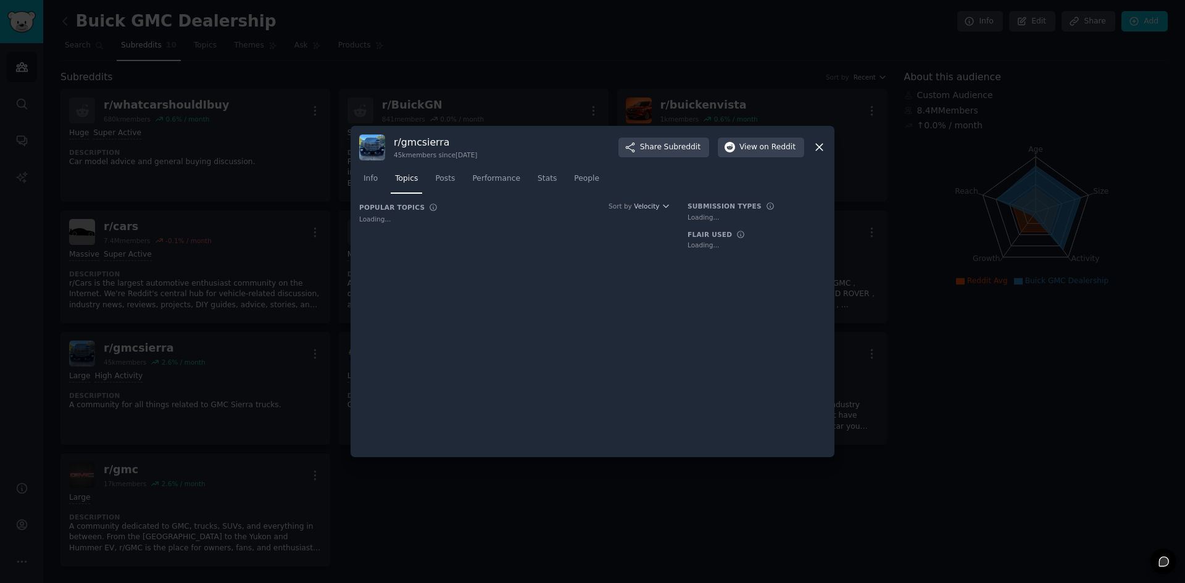
click at [443, 503] on div at bounding box center [592, 291] width 1185 height 583
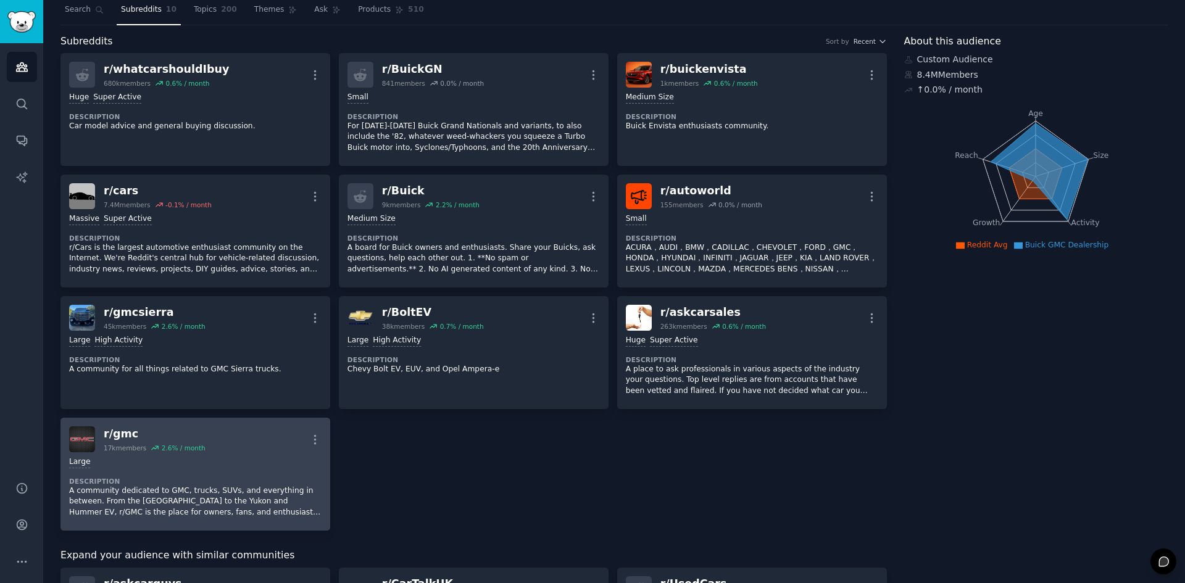
scroll to position [185, 0]
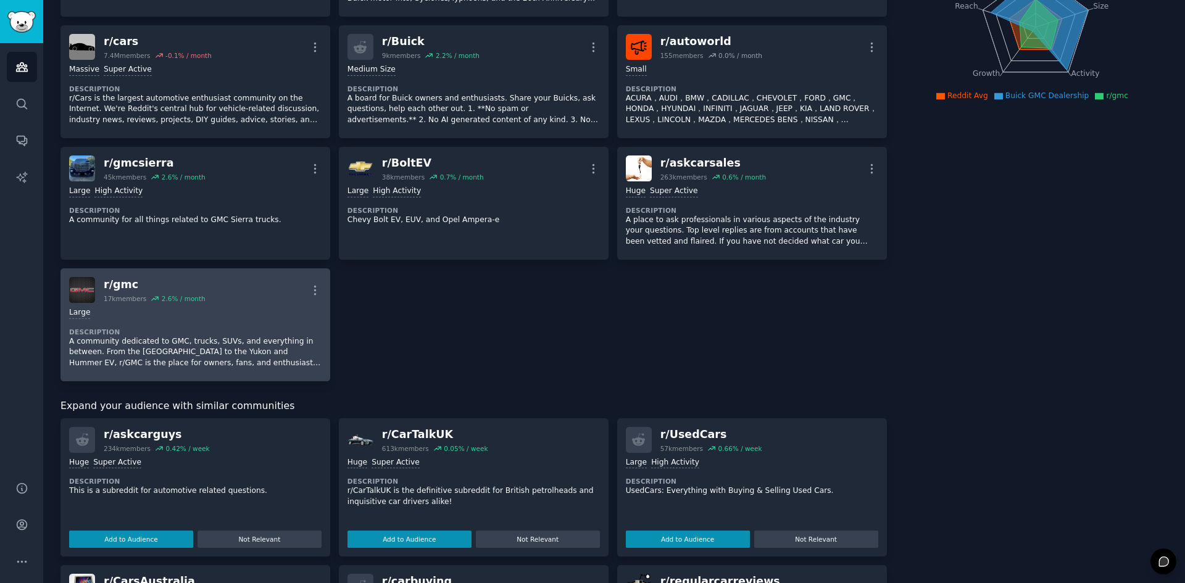
click at [232, 319] on div "Large Description A community dedicated to GMC, trucks, SUVs, and everything in…" at bounding box center [195, 338] width 253 height 70
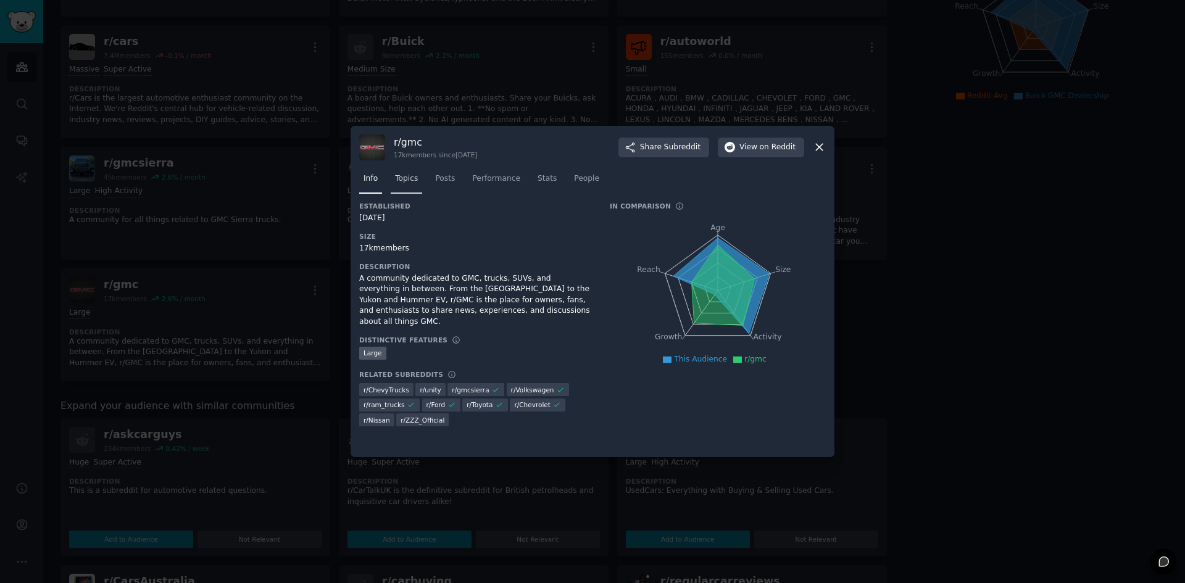
click at [399, 184] on span "Topics" at bounding box center [406, 178] width 23 height 11
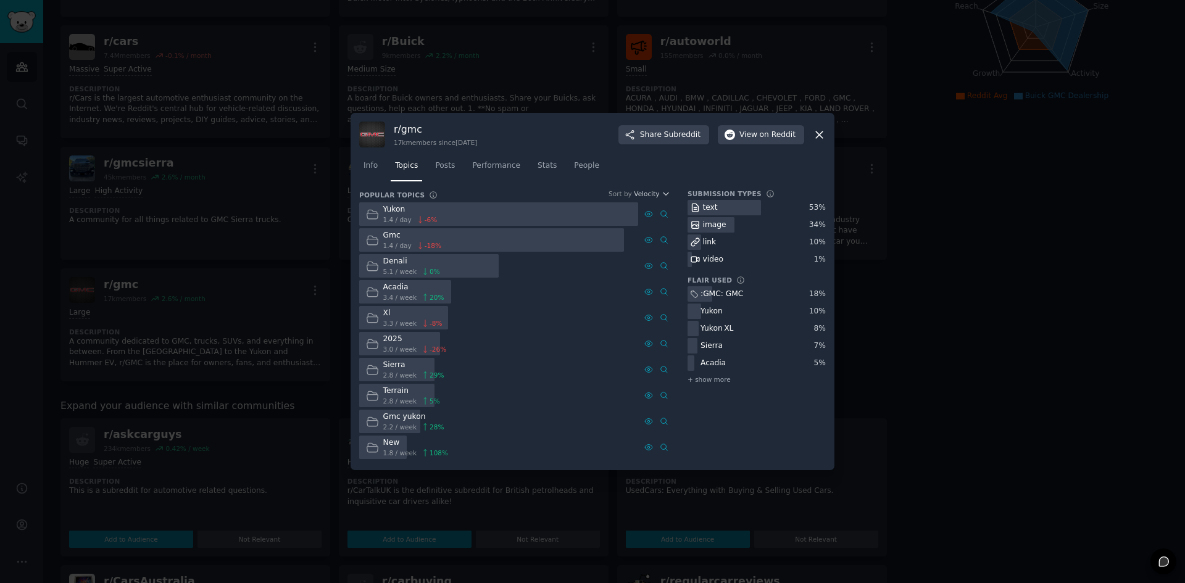
click at [140, 289] on div at bounding box center [592, 291] width 1185 height 583
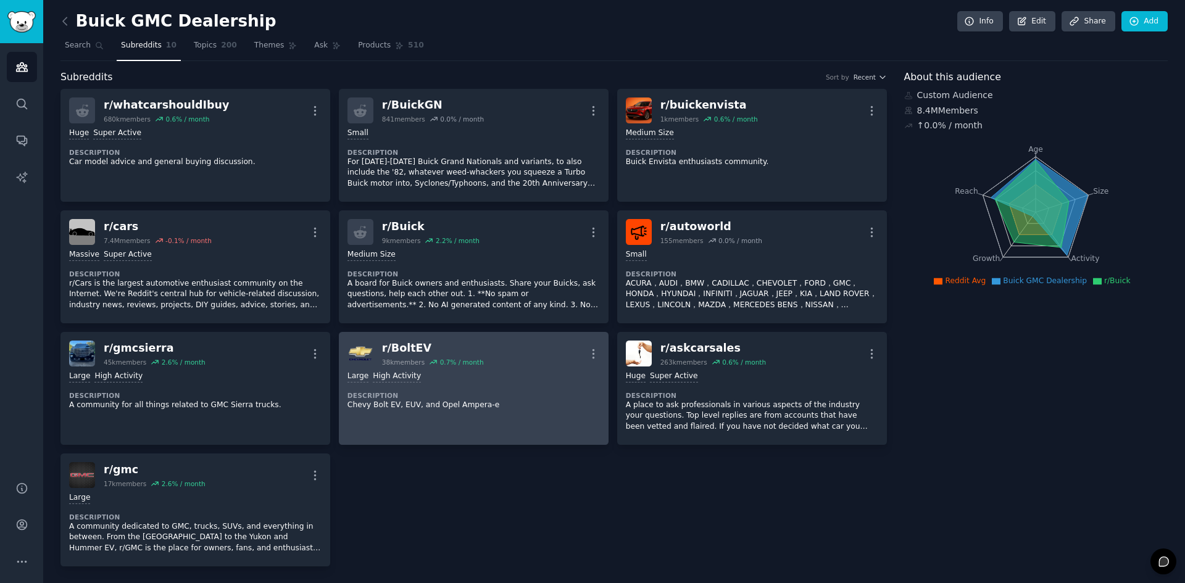
click at [527, 244] on div "r/ Buick 9k members 2.2 % / month More" at bounding box center [474, 232] width 253 height 26
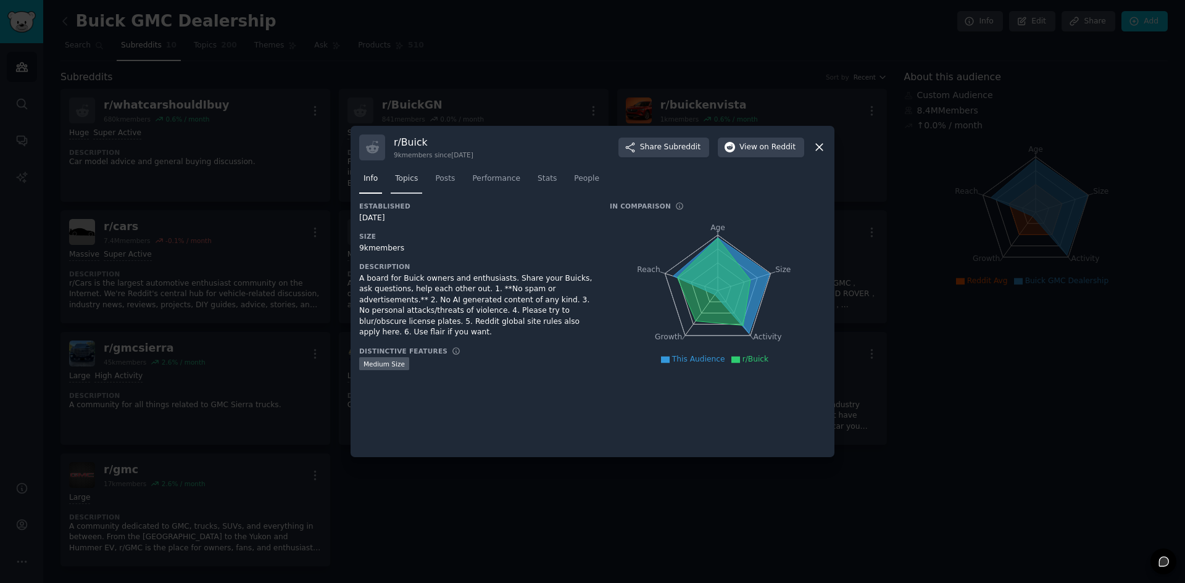
click at [412, 178] on span "Topics" at bounding box center [406, 178] width 23 height 11
click at [369, 501] on div at bounding box center [592, 291] width 1185 height 583
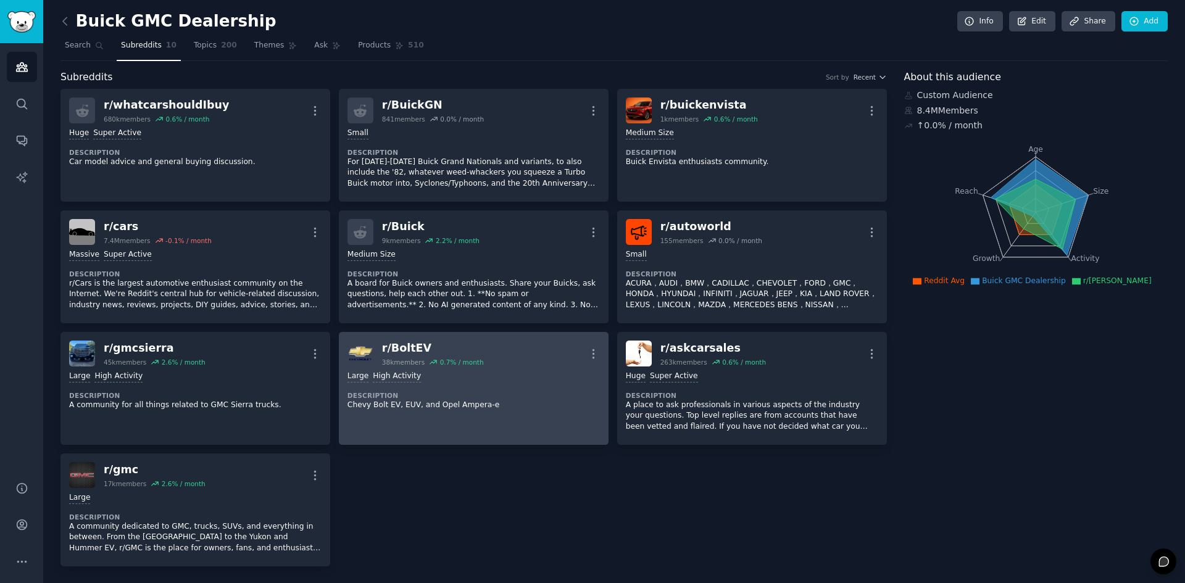
click at [482, 385] on div "Large High Activity Description Chevy Bolt EV, EUV, and Opel Ampera-e" at bounding box center [474, 391] width 253 height 48
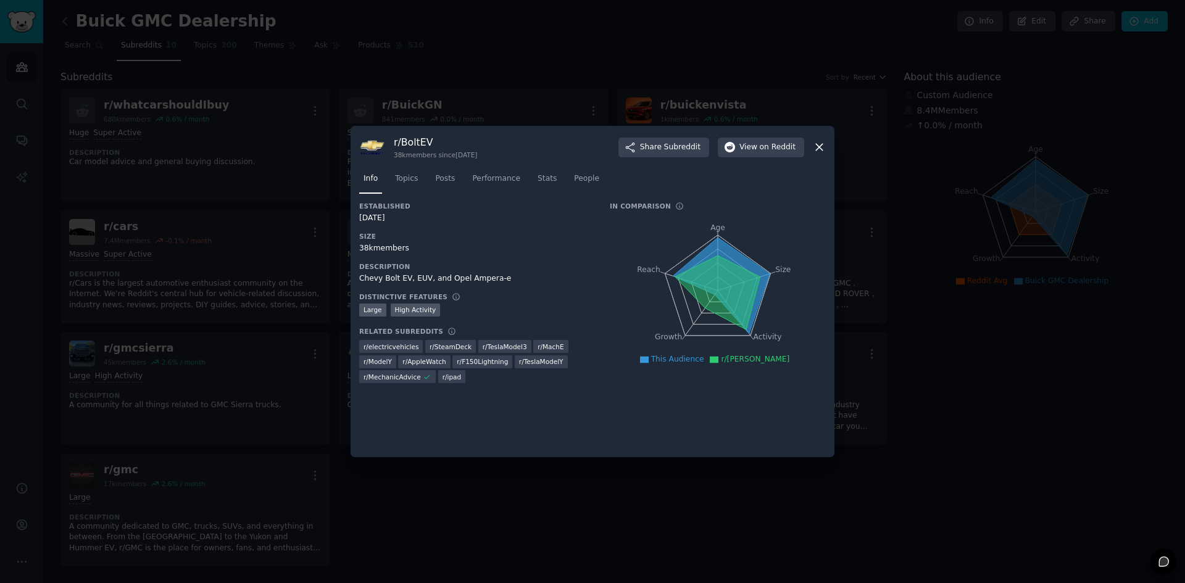
click at [462, 496] on div at bounding box center [592, 291] width 1185 height 583
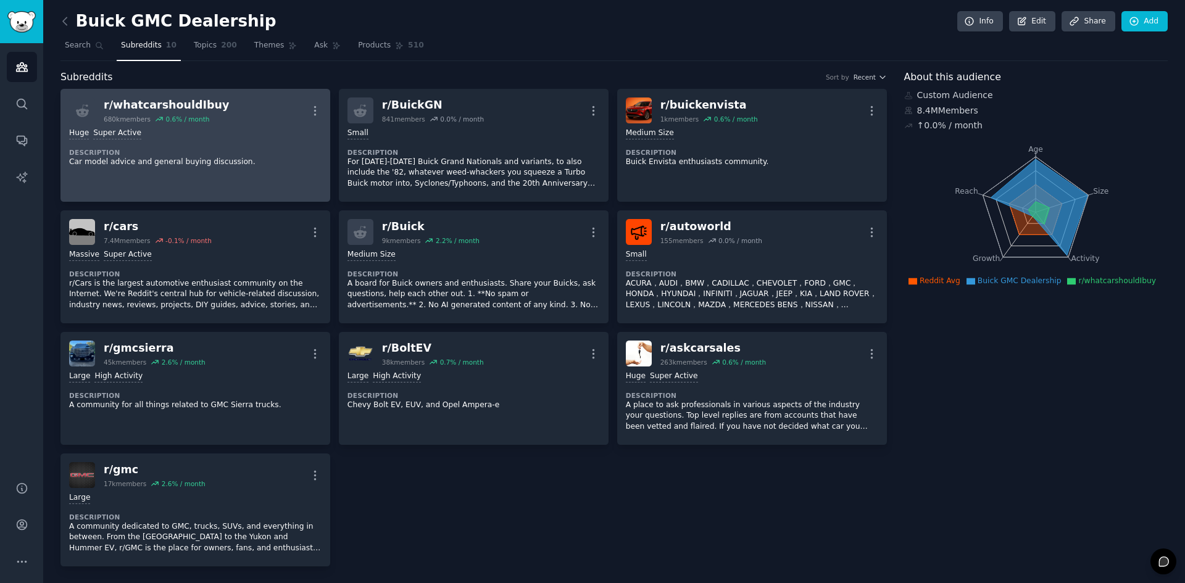
click at [257, 133] on div "Huge Super Active" at bounding box center [195, 134] width 253 height 12
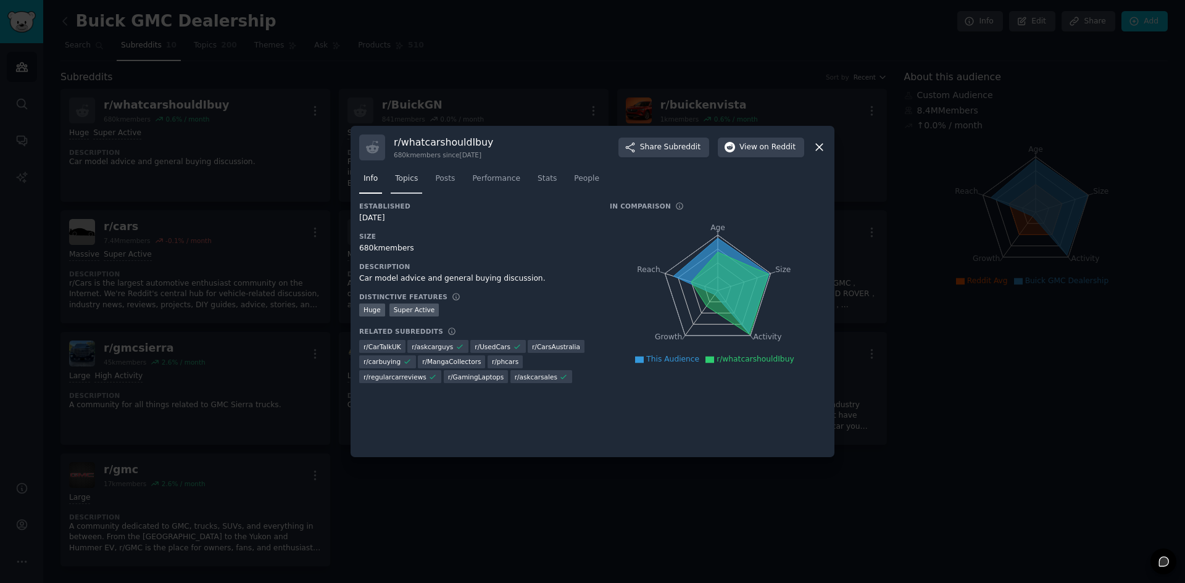
click at [409, 182] on span "Topics" at bounding box center [406, 178] width 23 height 11
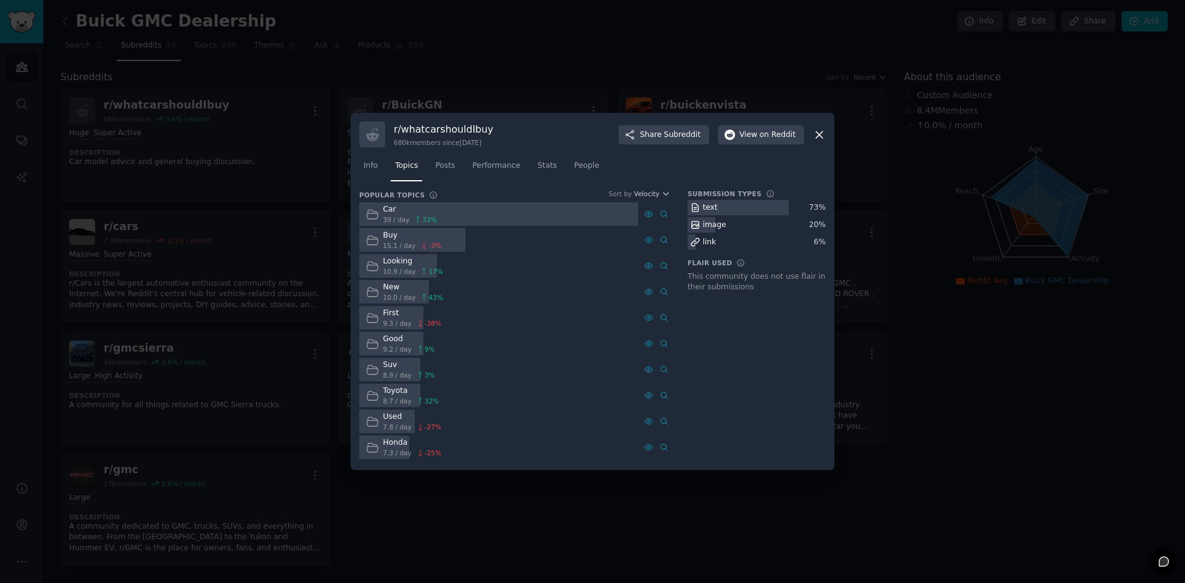
click at [523, 75] on div at bounding box center [592, 291] width 1185 height 583
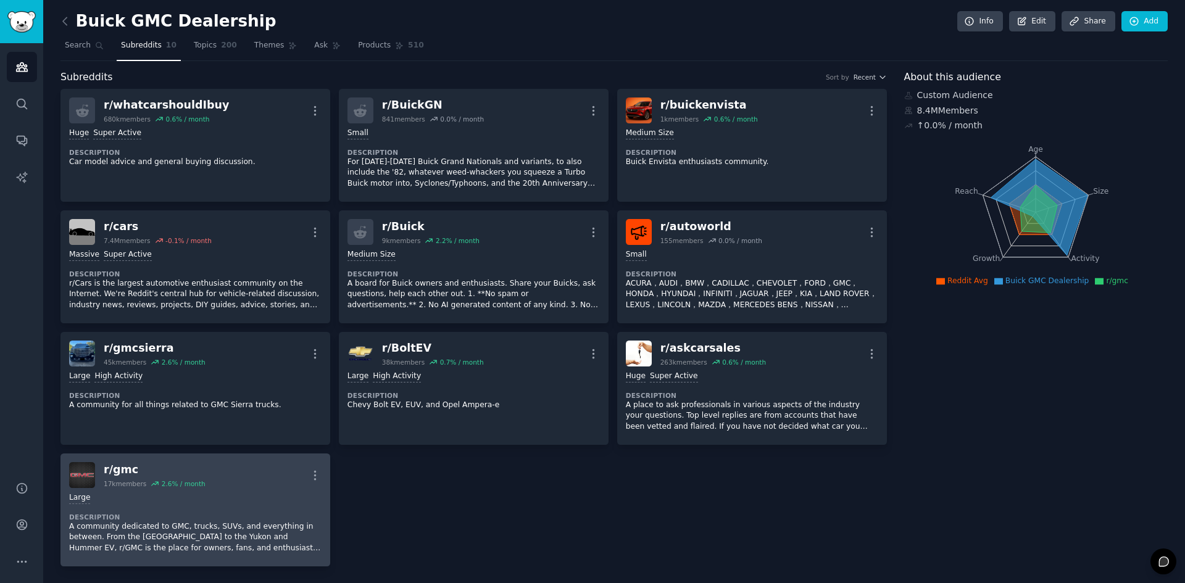
click at [244, 507] on div "Large Description A community dedicated to GMC, trucks, SUVs, and everything in…" at bounding box center [195, 523] width 253 height 70
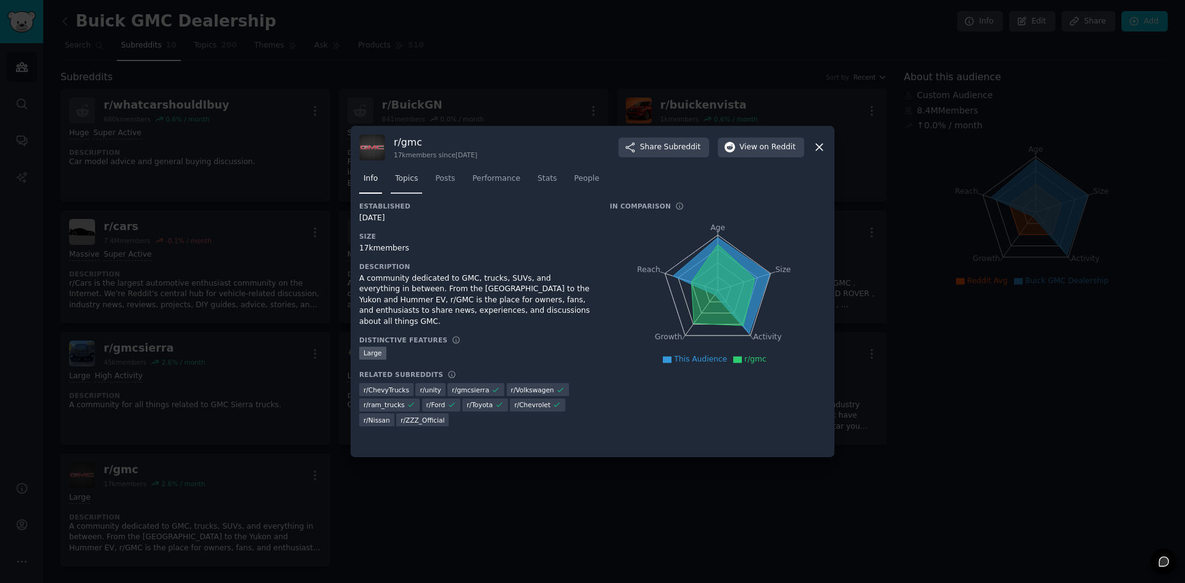
click at [401, 188] on link "Topics" at bounding box center [406, 181] width 31 height 25
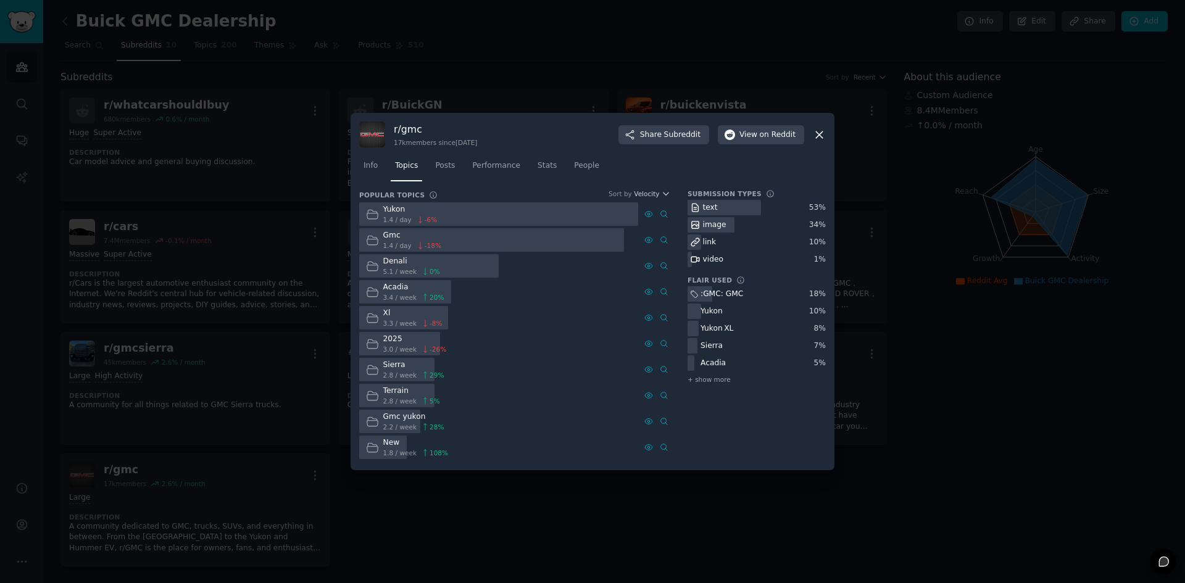
click at [448, 164] on span "Posts" at bounding box center [445, 166] width 20 height 11
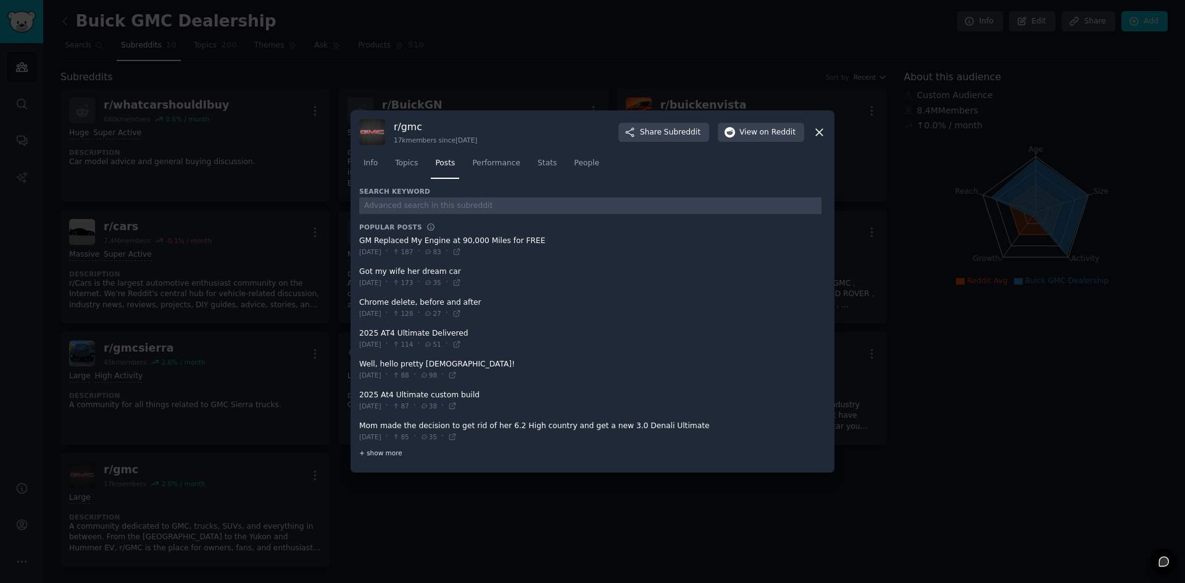
click at [389, 458] on span "+ show more" at bounding box center [380, 453] width 43 height 9
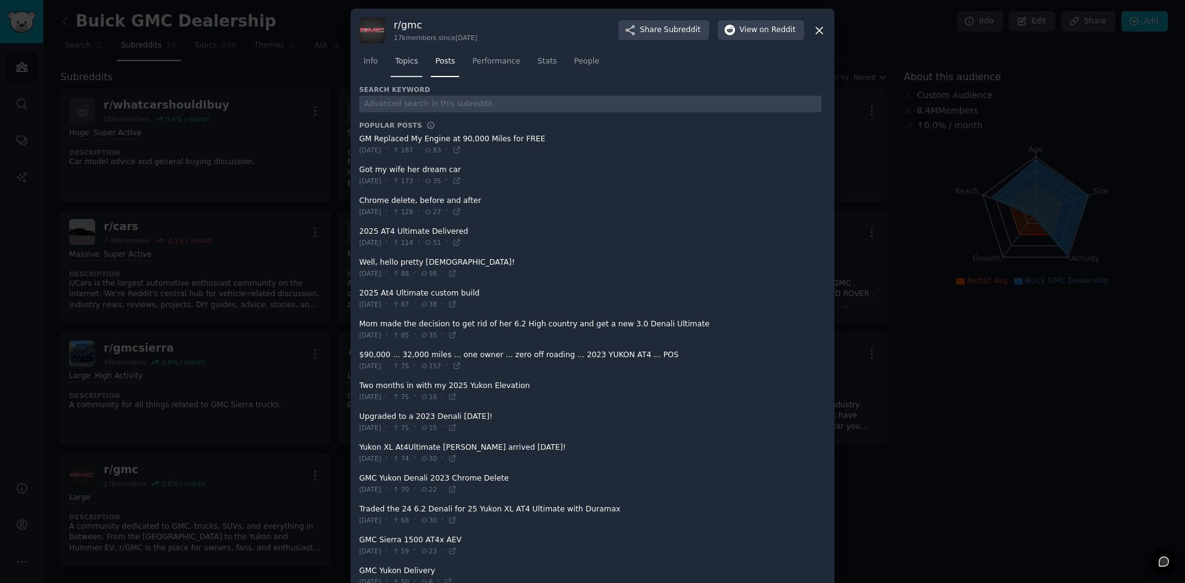
click at [409, 66] on span "Topics" at bounding box center [406, 61] width 23 height 11
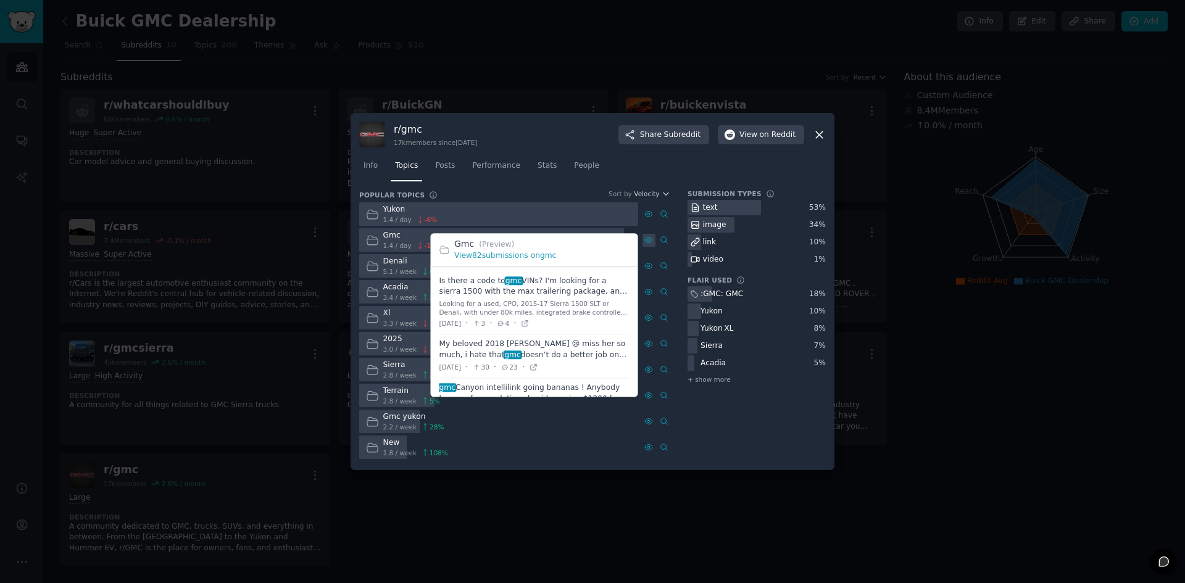
click at [648, 235] on div at bounding box center [649, 240] width 13 height 13
click at [501, 256] on link "View 82 submissions on gmc" at bounding box center [505, 256] width 102 height 9
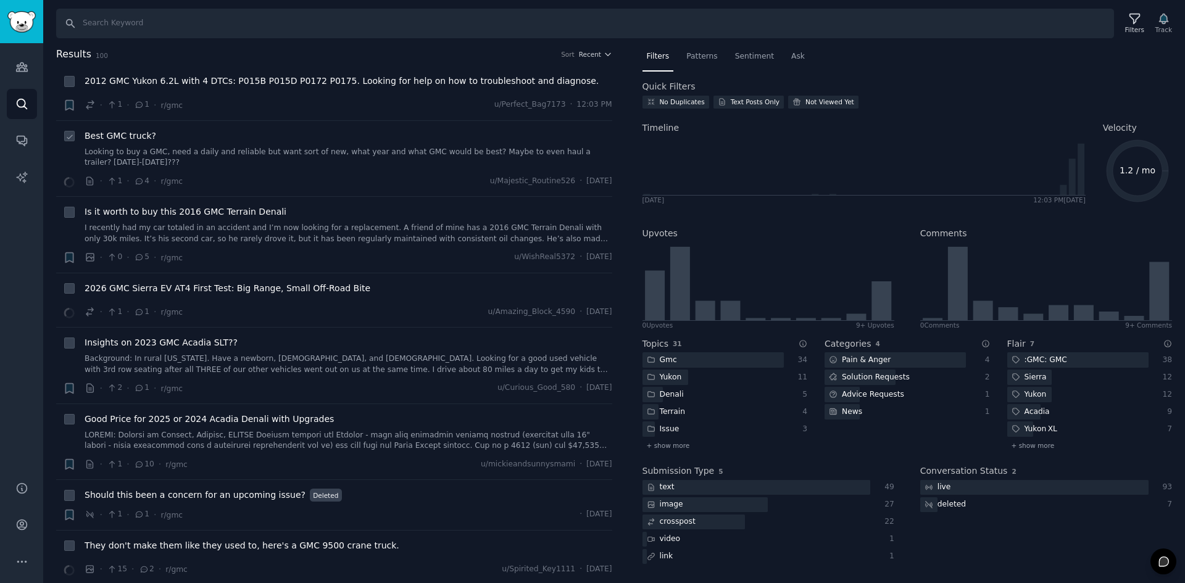
click at [206, 159] on div "Best GMC truck? Looking to buy a GMC, need a daily and reliable but want sort o…" at bounding box center [349, 159] width 528 height 59
click at [206, 151] on link "Looking to buy a GMC, need a daily and reliable but want sort of new, what year…" at bounding box center [349, 158] width 528 height 22
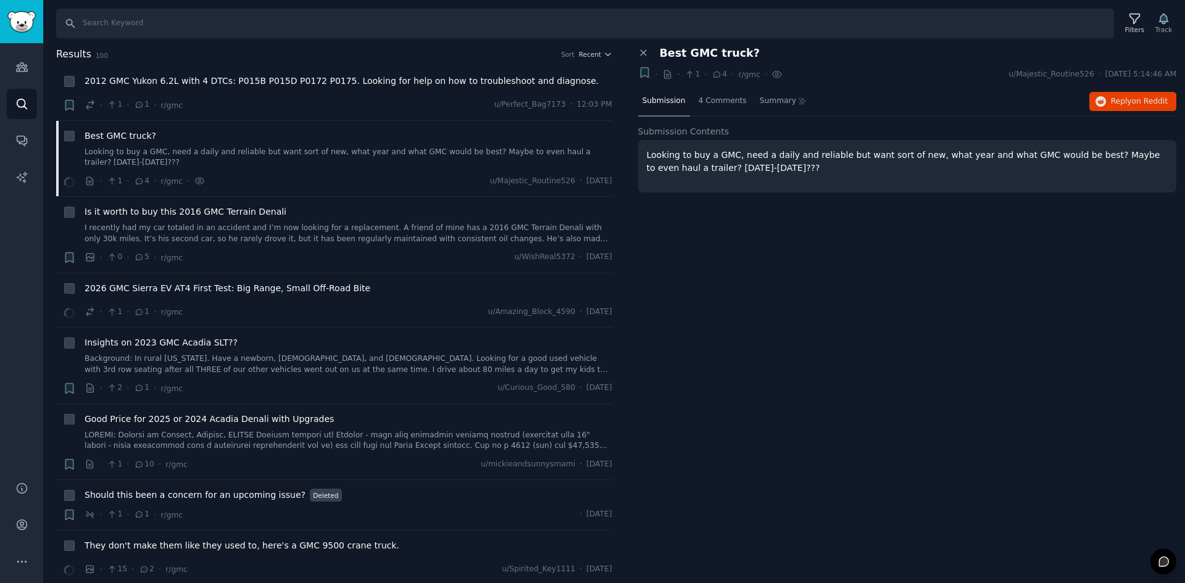
click at [766, 153] on p "Looking to buy a GMC, need a daily and reliable but want sort of new, what year…" at bounding box center [908, 162] width 522 height 26
click at [767, 153] on p "Looking to buy a GMC, need a daily and reliable but want sort of new, what year…" at bounding box center [908, 162] width 522 height 26
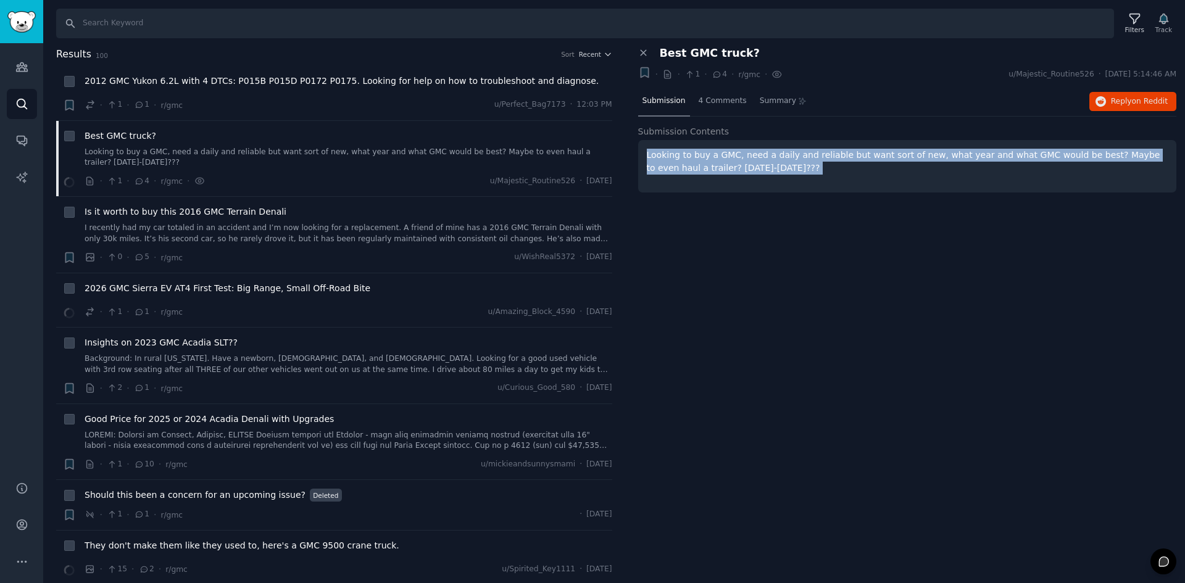
click at [767, 153] on p "Looking to buy a GMC, need a daily and reliable but want sort of new, what year…" at bounding box center [908, 162] width 522 height 26
copy body "Looking to buy a GMC, need a daily and reliable but want sort of new, what year…"
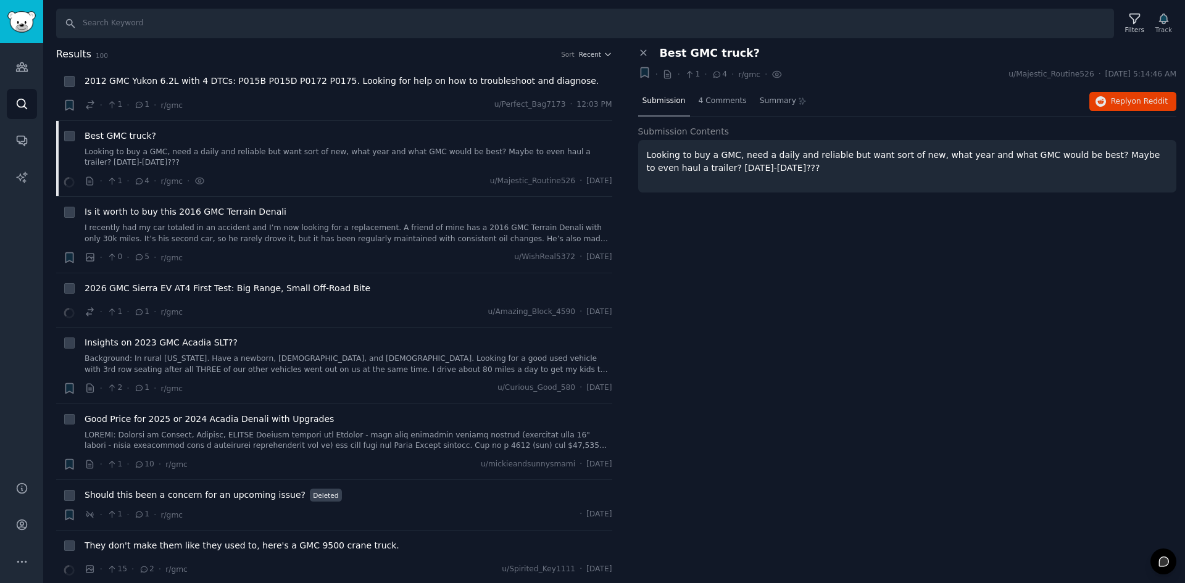
click at [707, 52] on span "Best GMC truck?" at bounding box center [710, 53] width 100 height 13
copy div "Best GMC truck? +"
click at [1139, 104] on span "on Reddit" at bounding box center [1150, 101] width 36 height 9
